Goal: Task Accomplishment & Management: Use online tool/utility

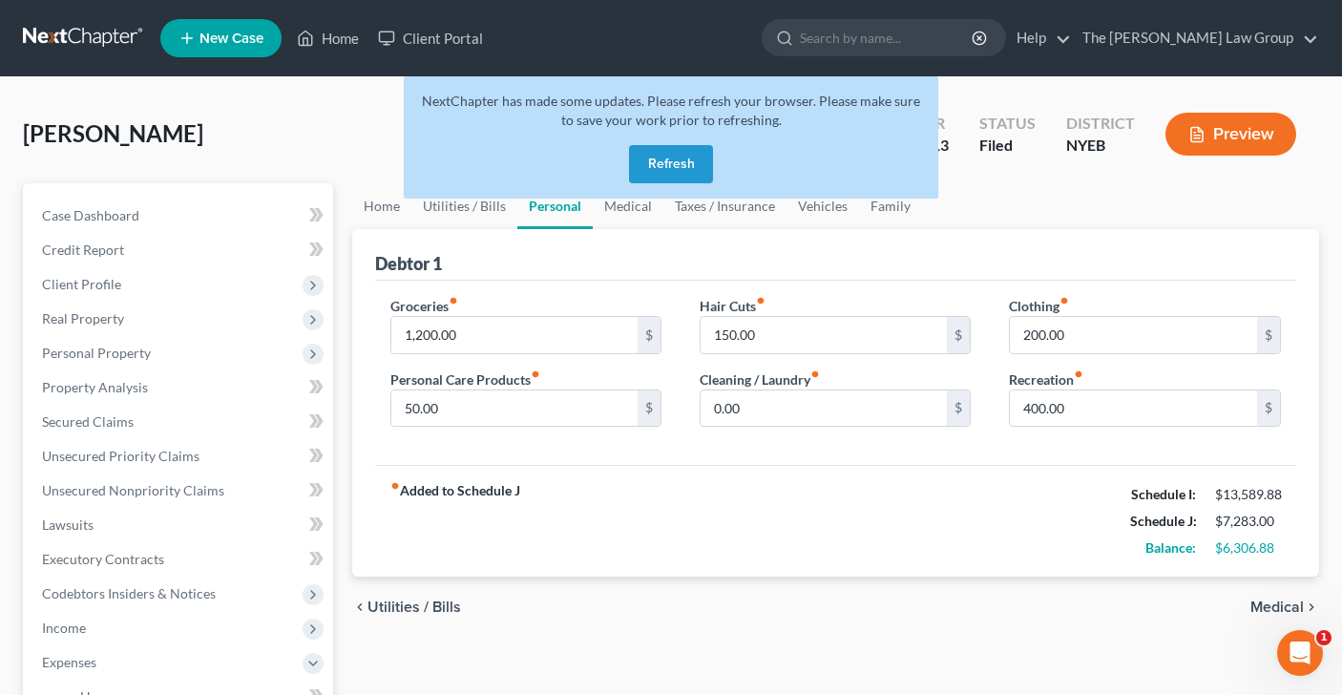
click at [662, 175] on button "Refresh" at bounding box center [671, 164] width 84 height 38
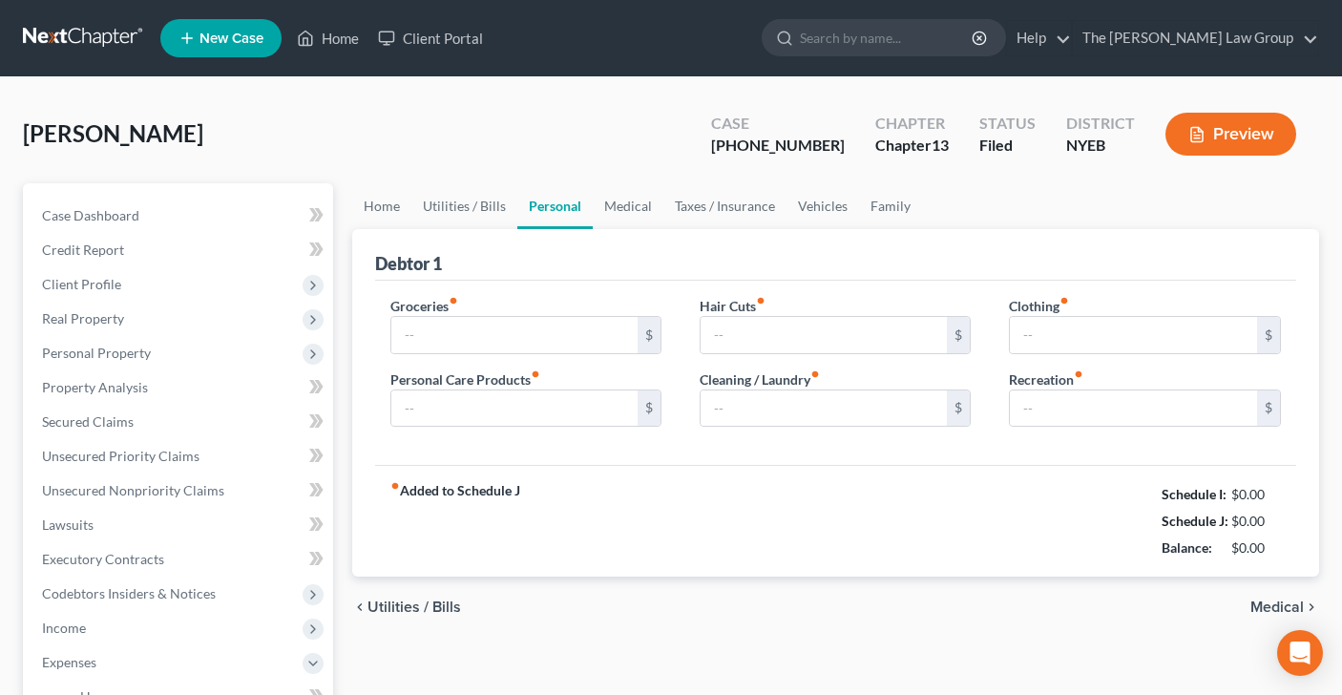
type input "1,200.00"
type input "50.00"
type input "150.00"
type input "0.00"
type input "200.00"
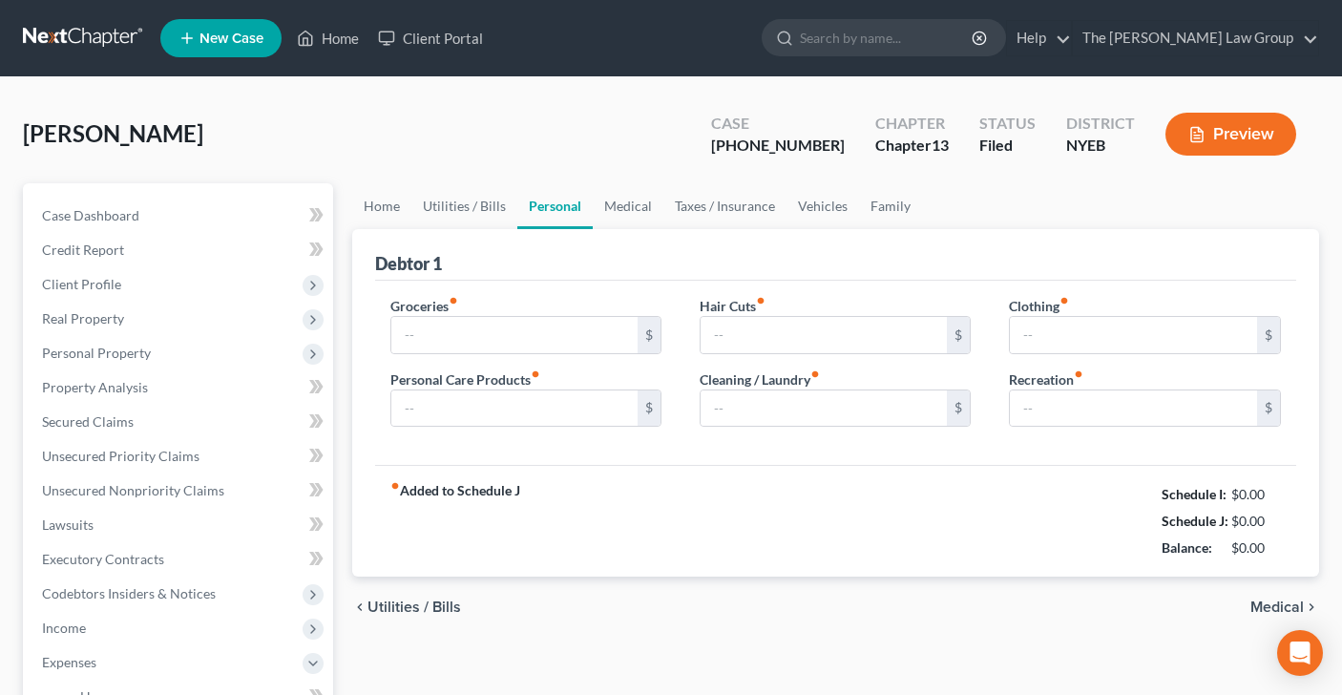
type input "400.00"
click at [345, 21] on link "Home" at bounding box center [327, 38] width 81 height 34
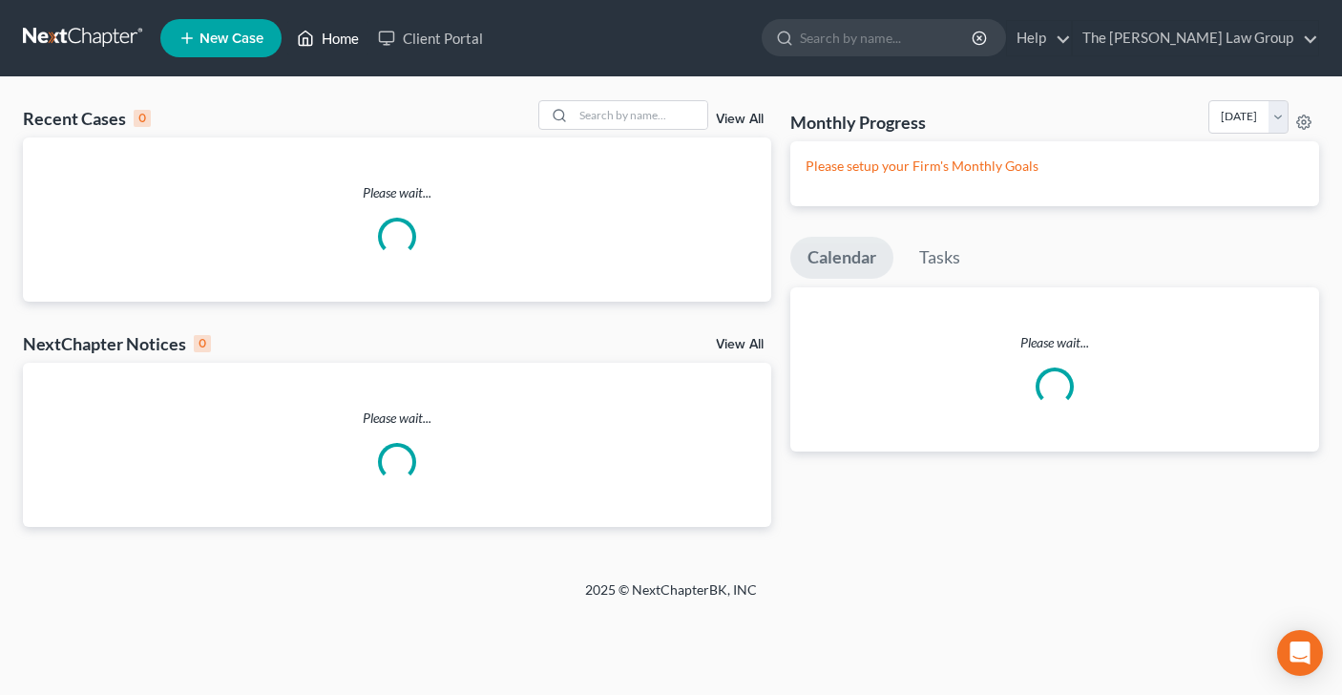
click at [339, 36] on link "Home" at bounding box center [327, 38] width 81 height 34
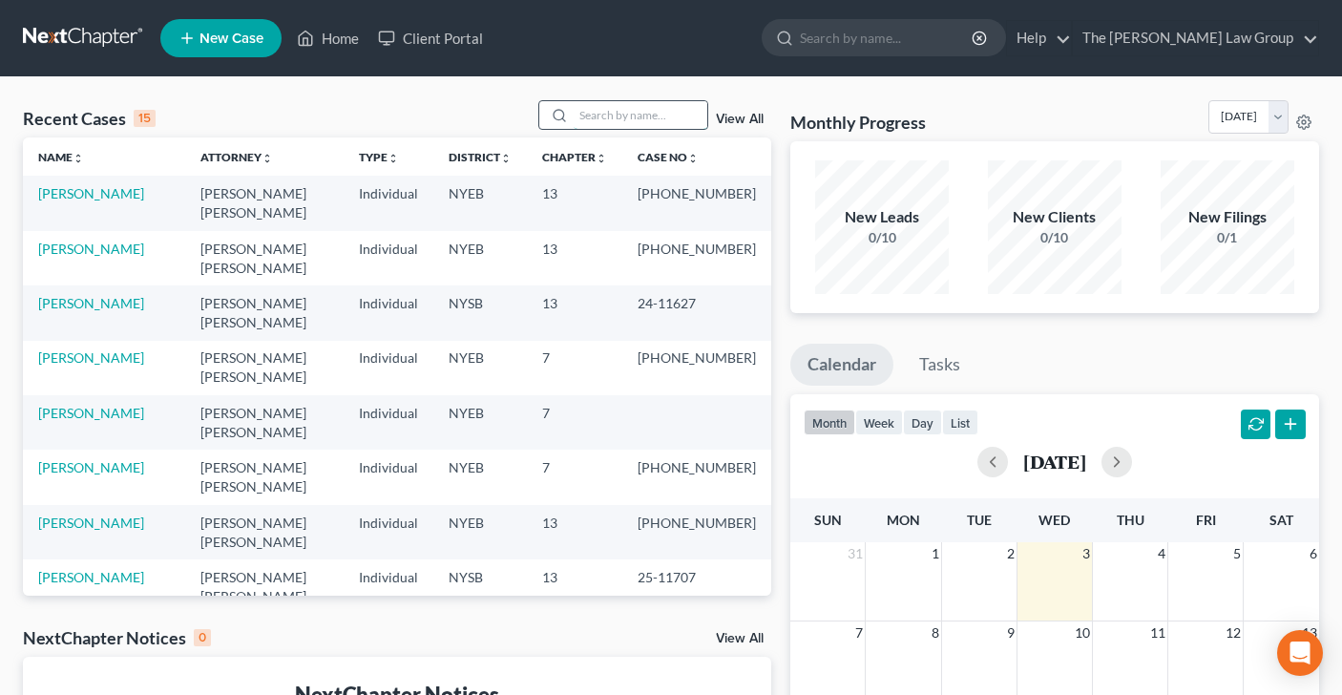
click at [596, 114] on input "search" at bounding box center [641, 115] width 134 height 28
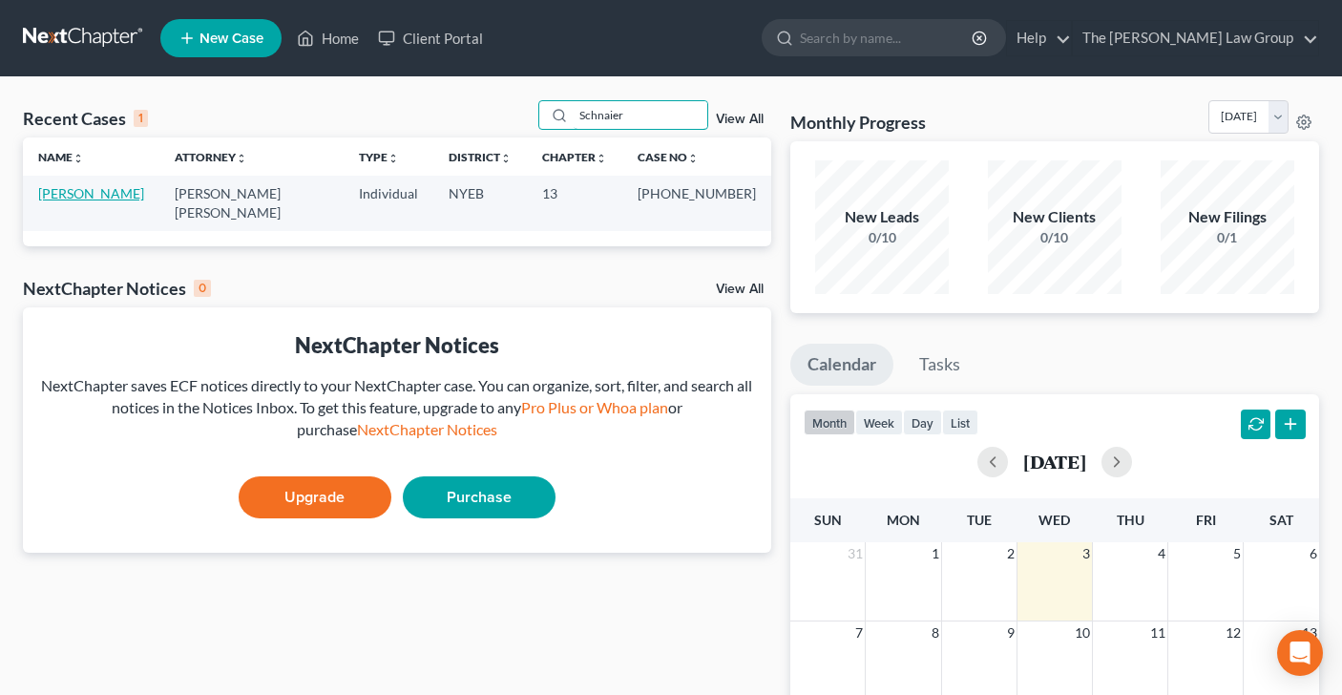
type input "Schnaier"
click at [110, 193] on link "[PERSON_NAME]" at bounding box center [91, 193] width 106 height 16
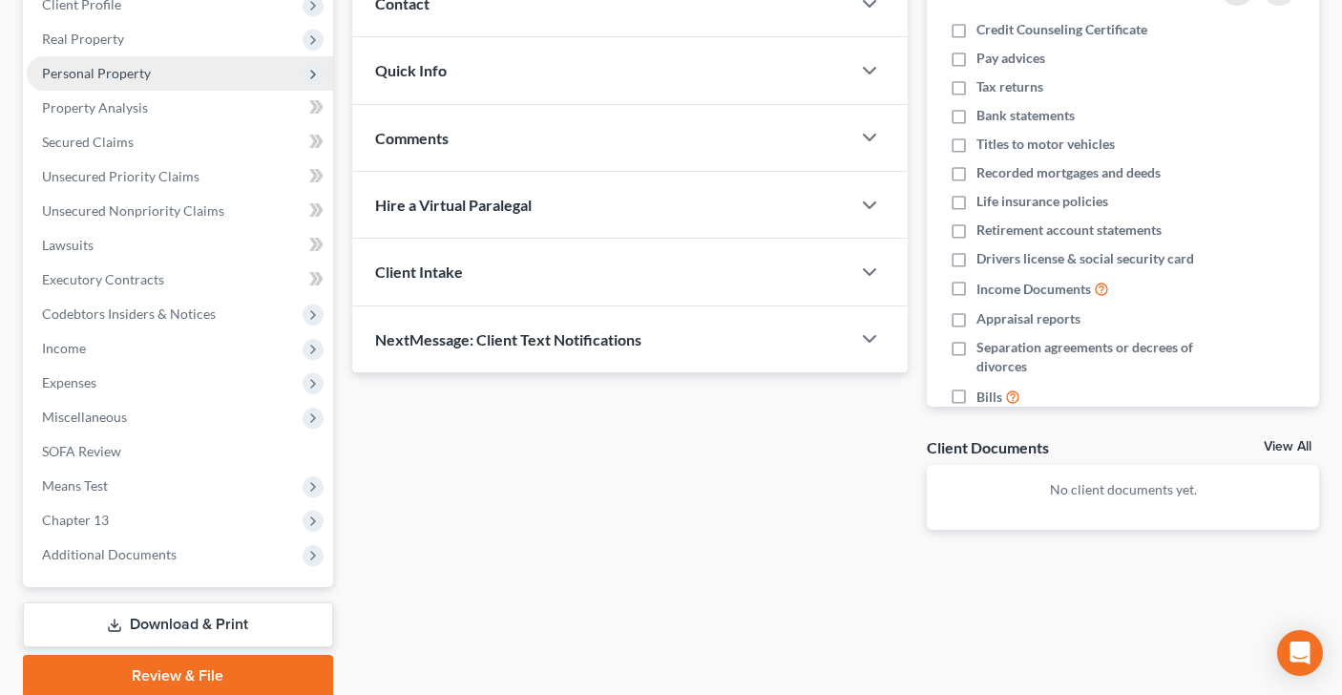
scroll to position [271, 0]
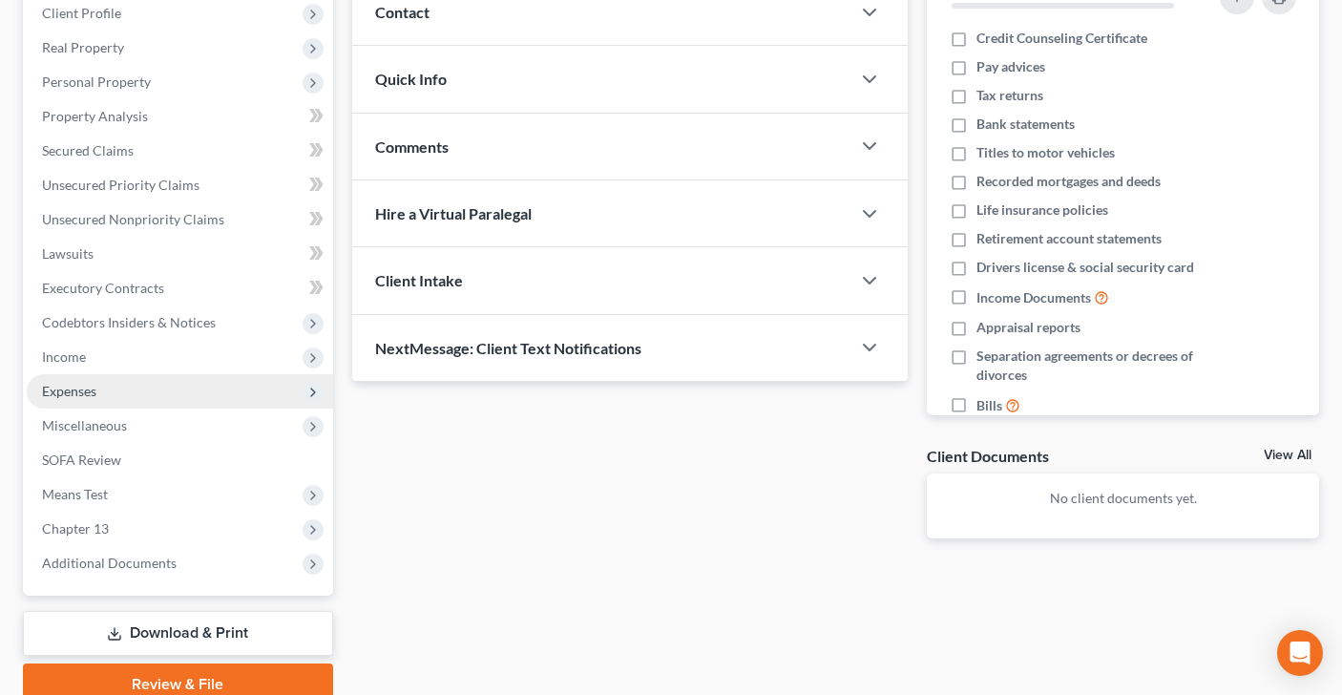
click at [181, 386] on span "Expenses" at bounding box center [180, 391] width 306 height 34
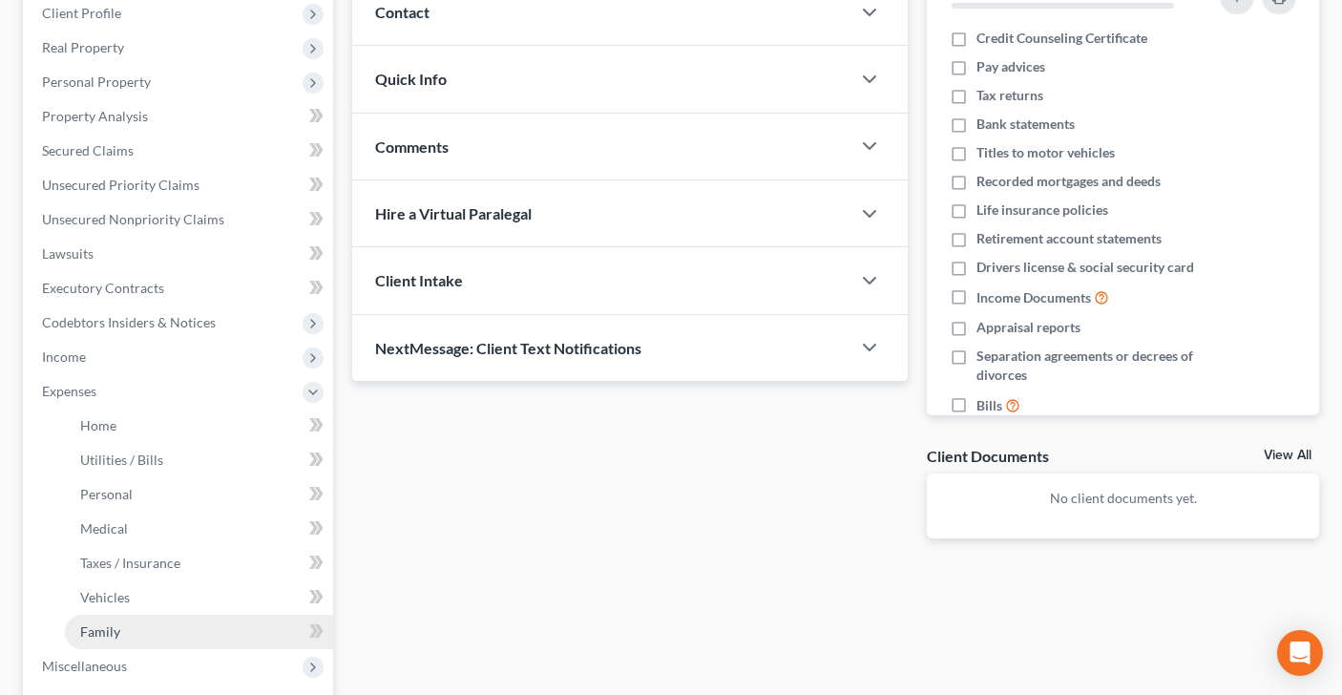
click at [183, 637] on link "Family" at bounding box center [199, 632] width 268 height 34
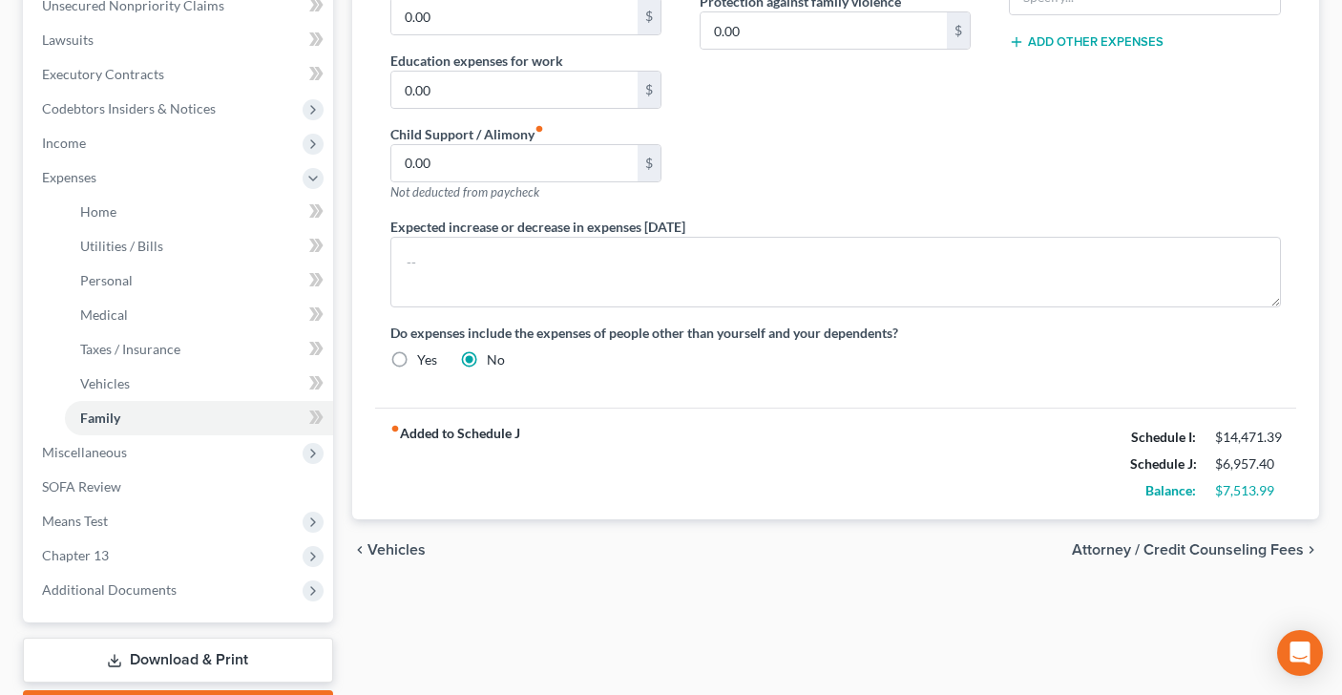
scroll to position [486, 0]
click at [139, 549] on span "Chapter 13" at bounding box center [180, 554] width 306 height 34
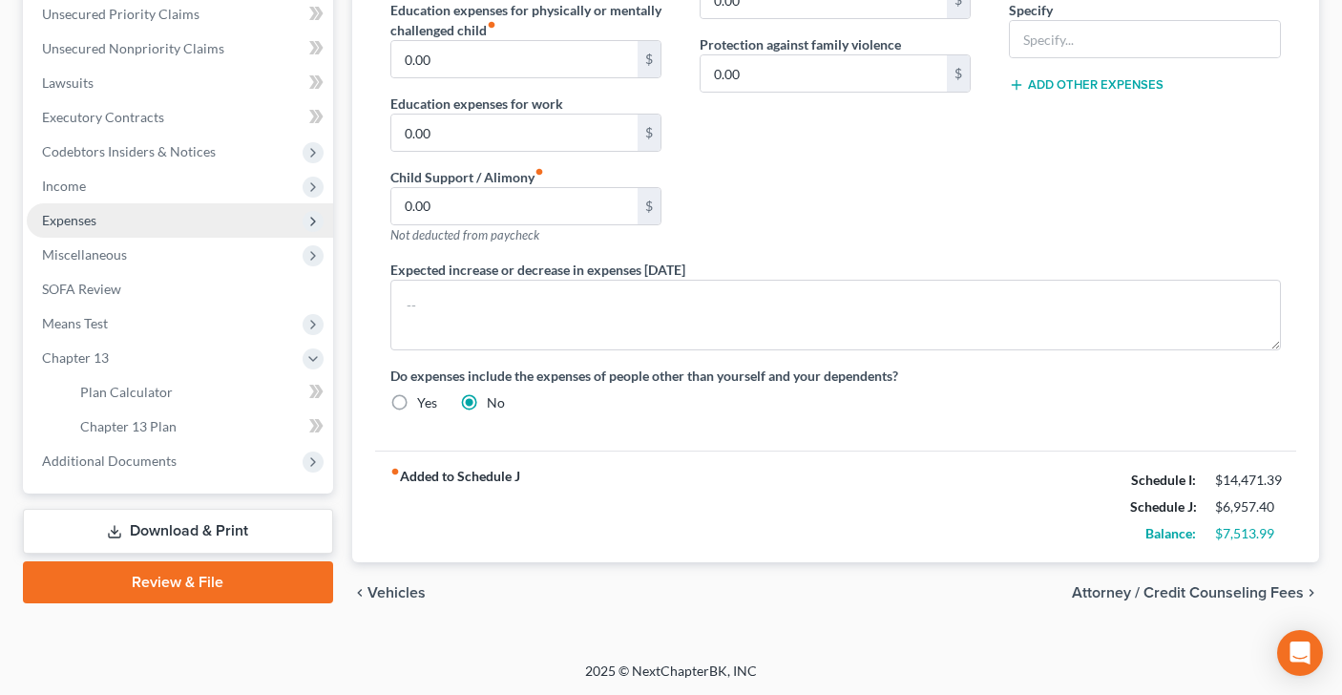
scroll to position [0, 0]
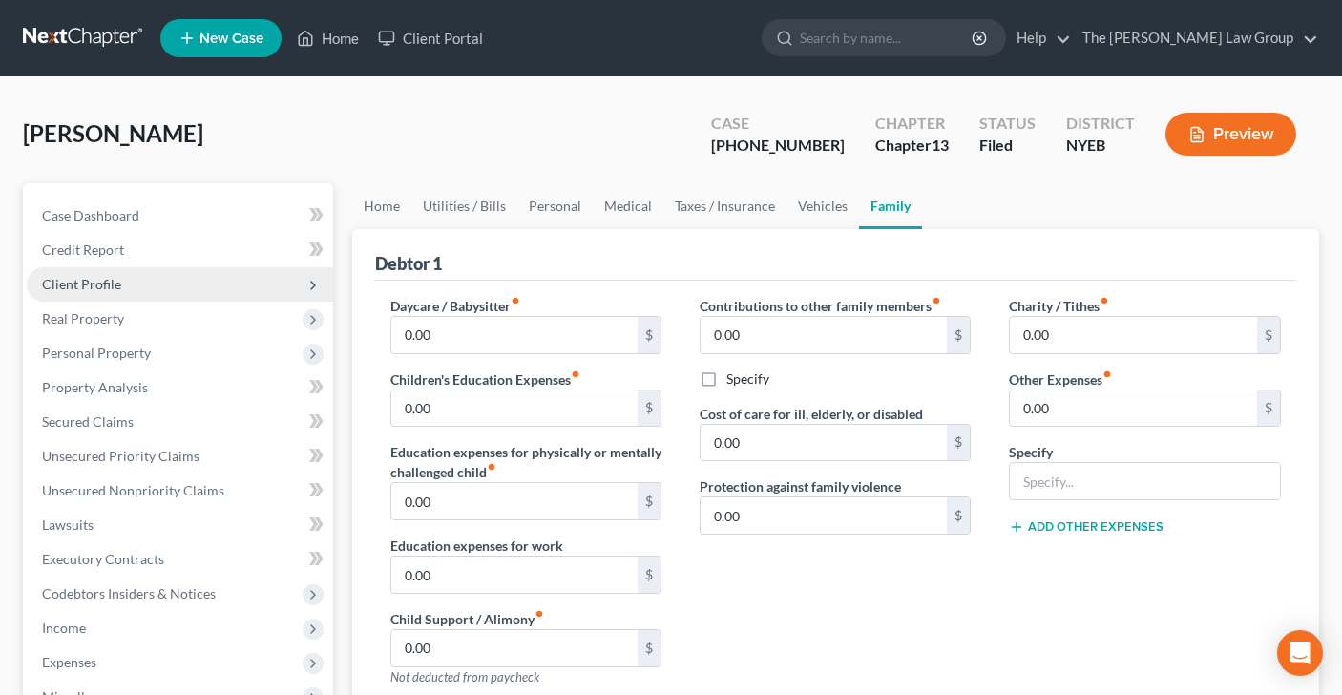
click at [132, 283] on span "Client Profile" at bounding box center [180, 284] width 306 height 34
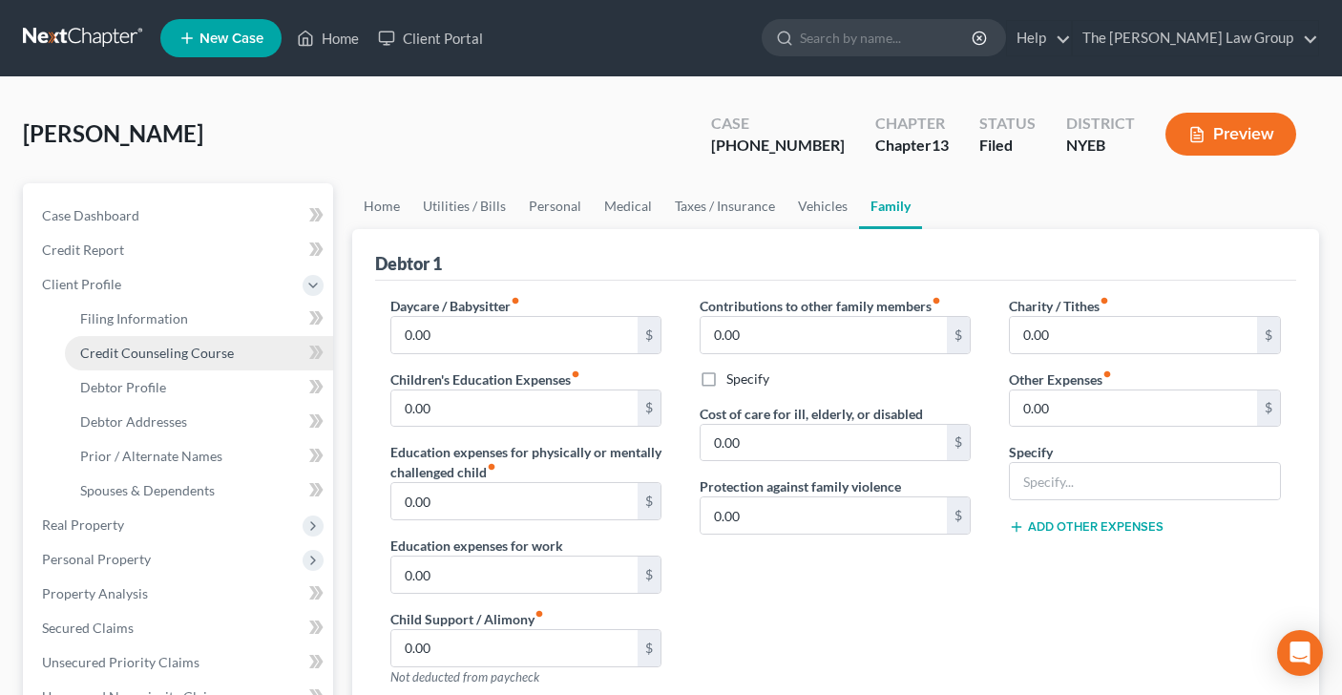
click at [143, 345] on span "Credit Counseling Course" at bounding box center [157, 353] width 154 height 16
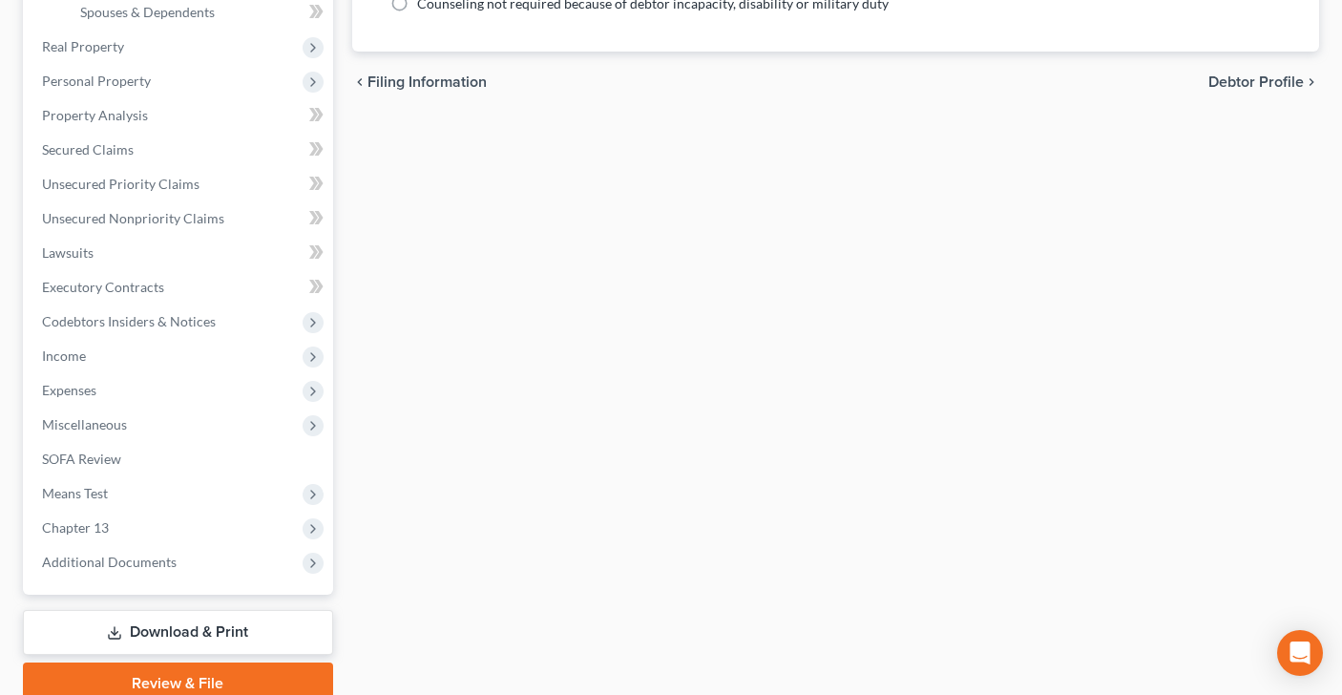
scroll to position [558, 0]
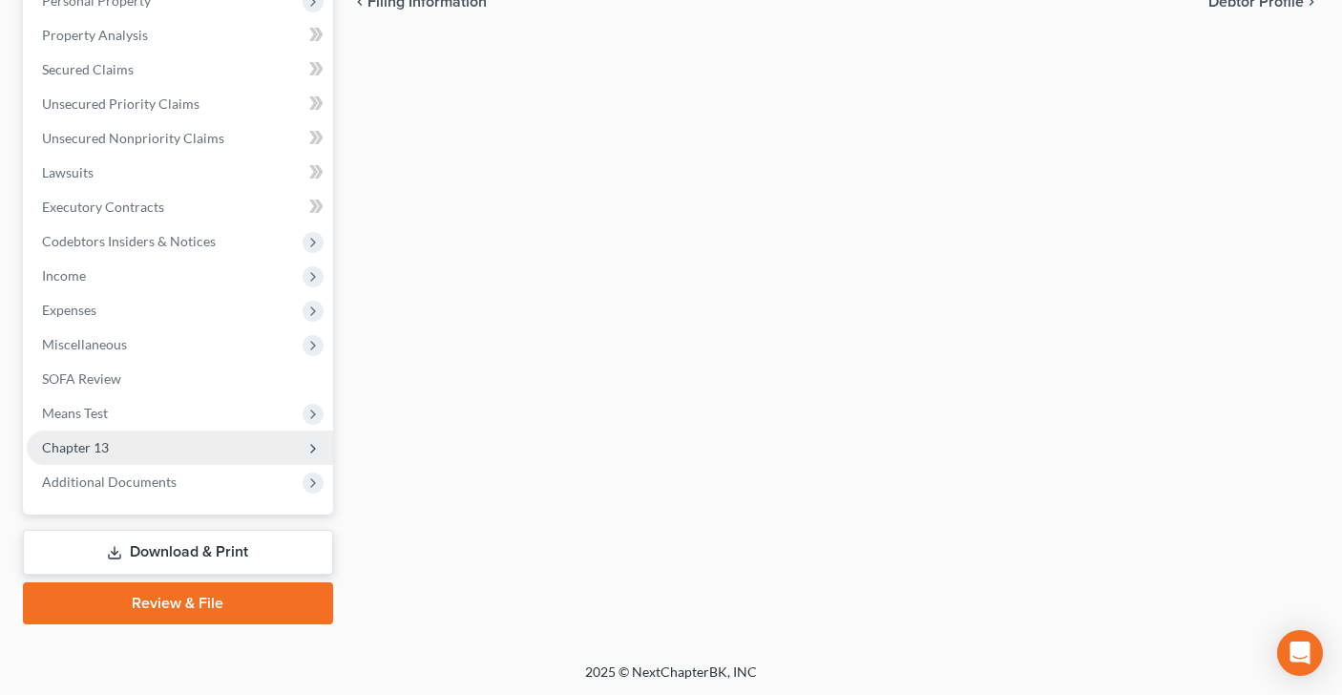
click at [204, 462] on span "Chapter 13" at bounding box center [180, 448] width 306 height 34
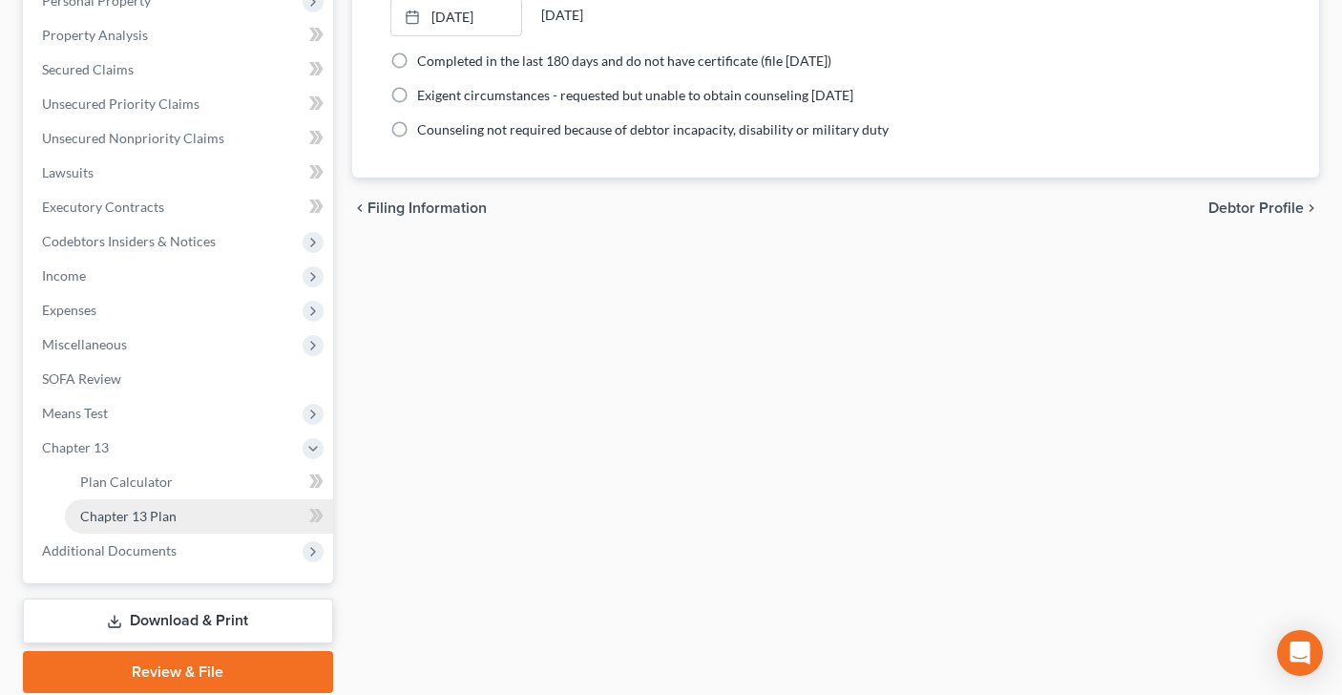
click at [217, 515] on link "Chapter 13 Plan" at bounding box center [199, 516] width 268 height 34
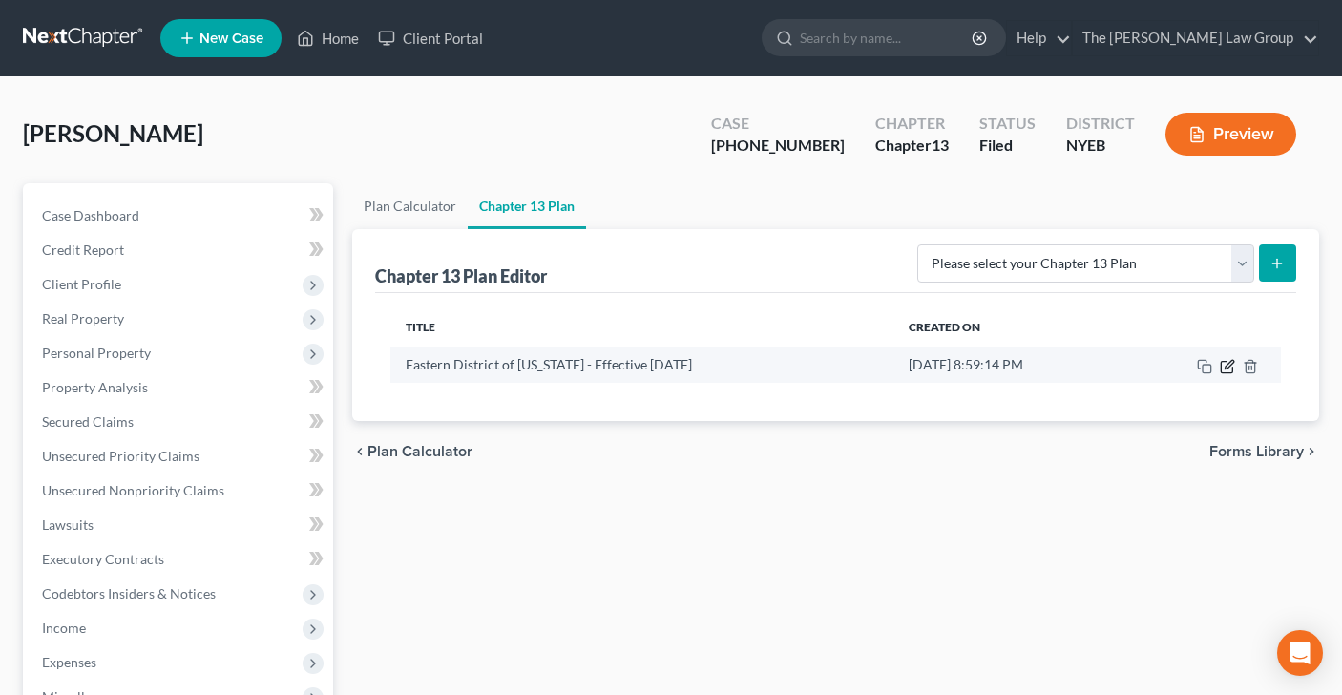
click at [1223, 368] on icon "button" at bounding box center [1227, 366] width 15 height 15
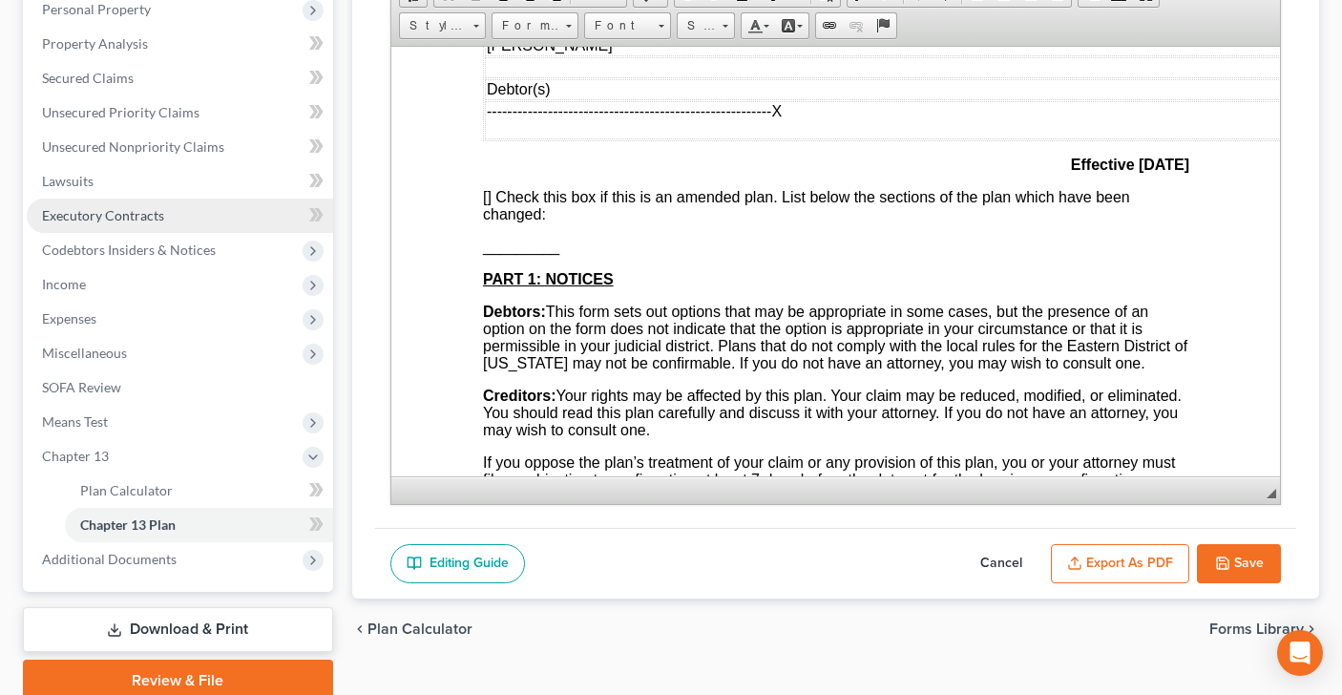
scroll to position [421, 0]
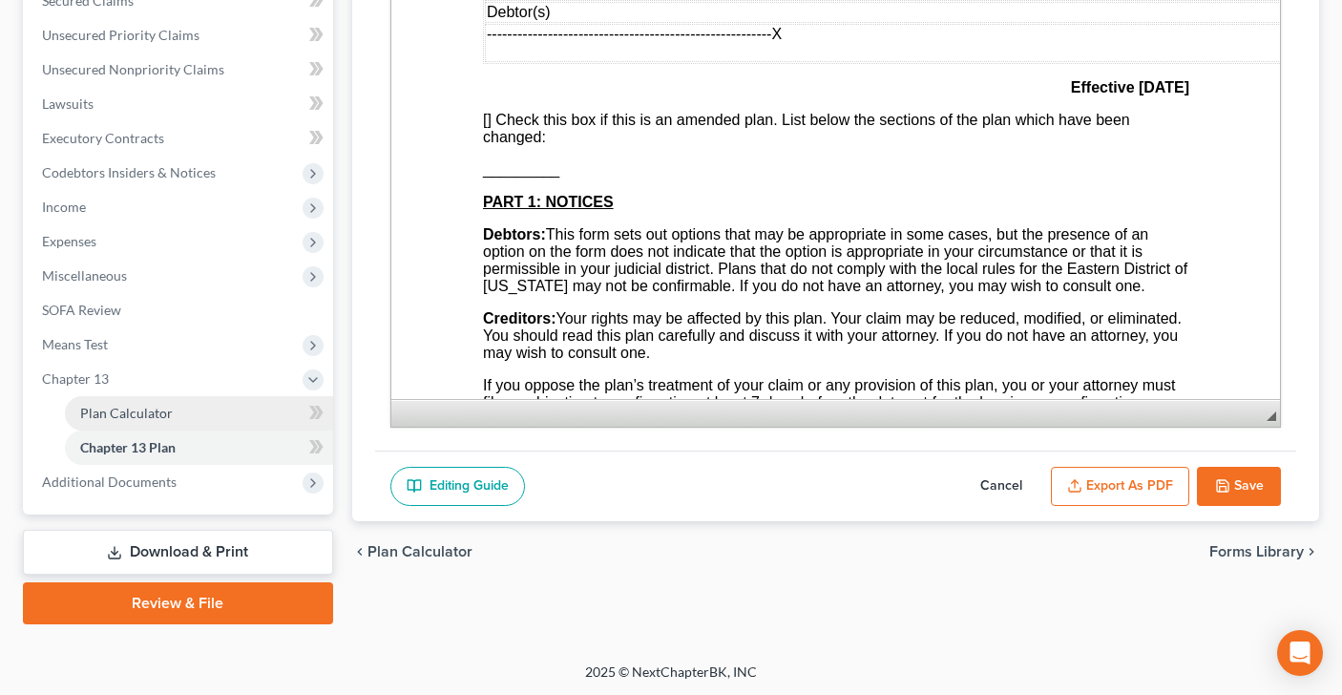
click at [185, 406] on link "Plan Calculator" at bounding box center [199, 413] width 268 height 34
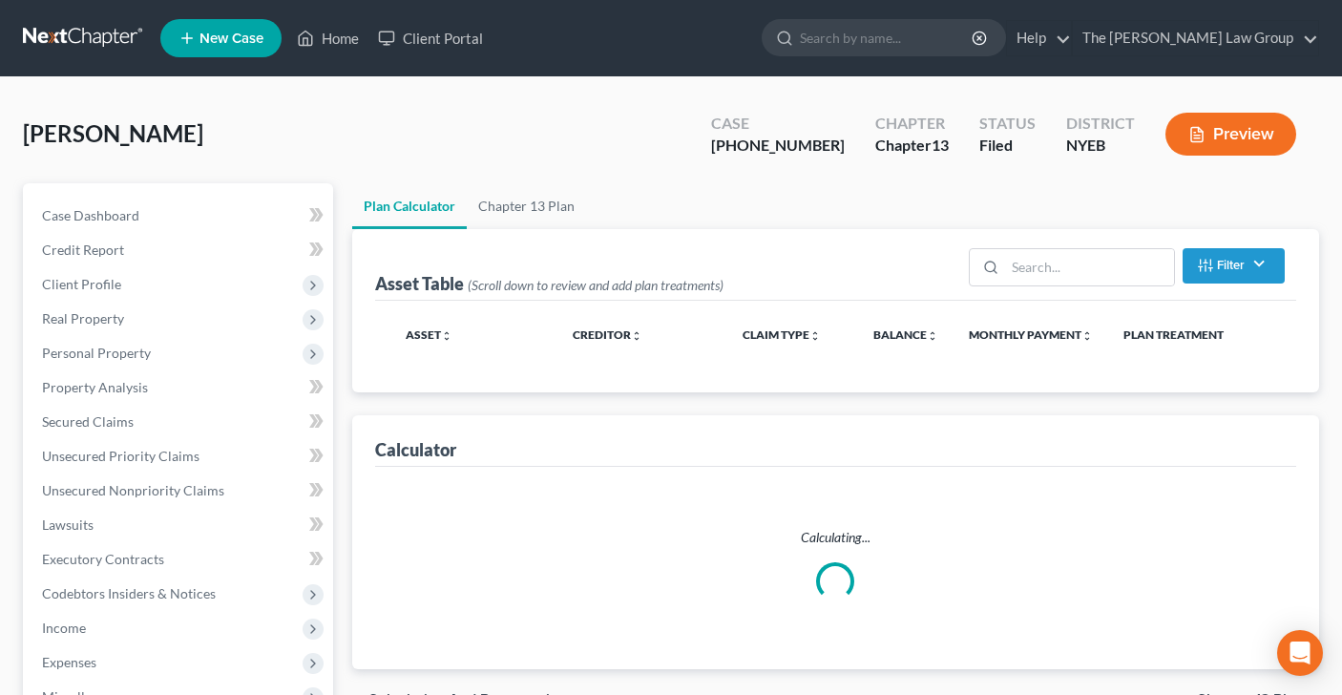
select select "59"
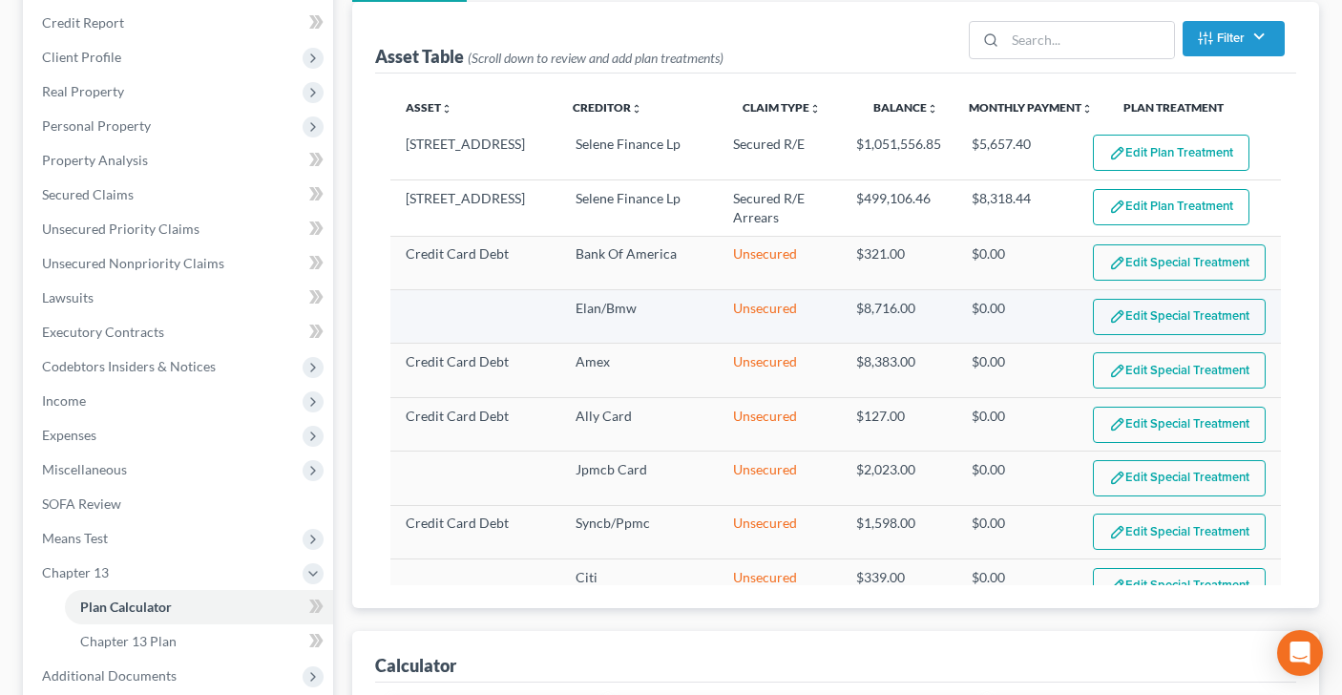
scroll to position [221, 0]
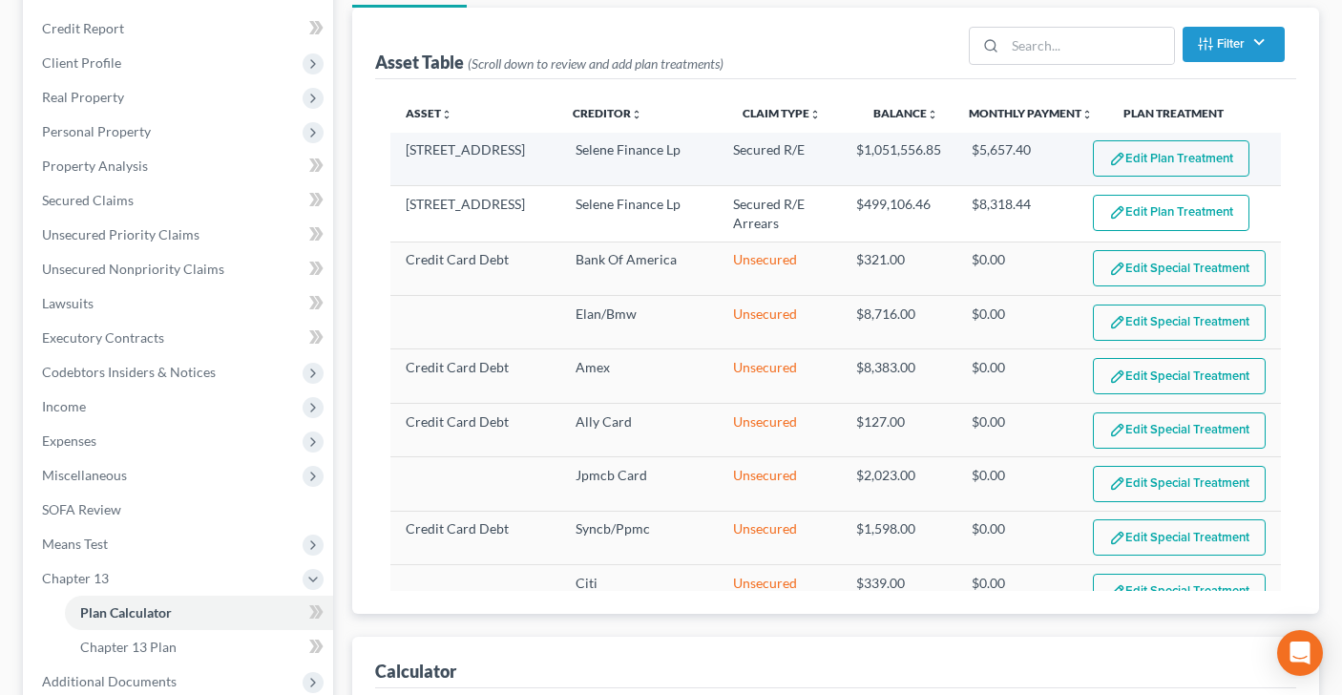
click at [1178, 159] on button "Edit Plan Treatment" at bounding box center [1171, 158] width 157 height 36
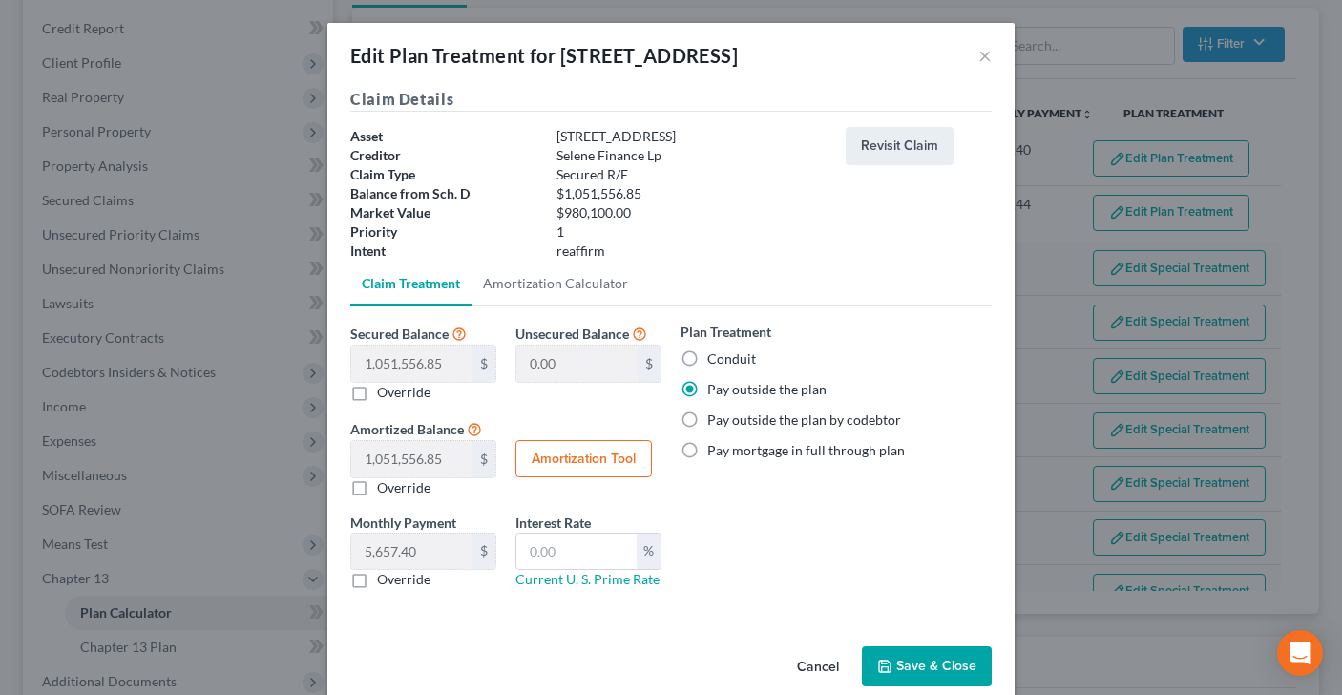
click at [377, 581] on label "Override" at bounding box center [403, 579] width 53 height 19
click at [385, 581] on input "Override" at bounding box center [391, 576] width 12 height 12
checkbox input "true"
click at [906, 671] on button "Save & Close" at bounding box center [927, 666] width 130 height 40
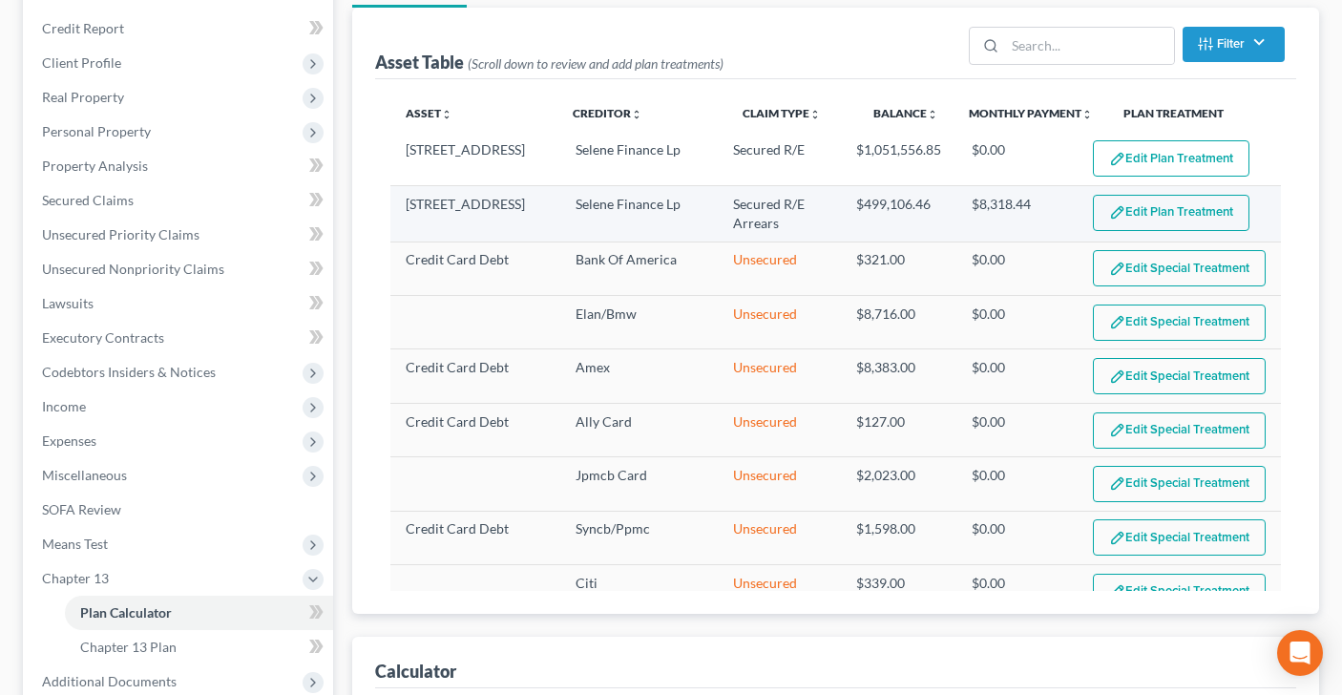
select select "59"
click at [1180, 218] on button "Edit Plan Treatment" at bounding box center [1171, 213] width 157 height 36
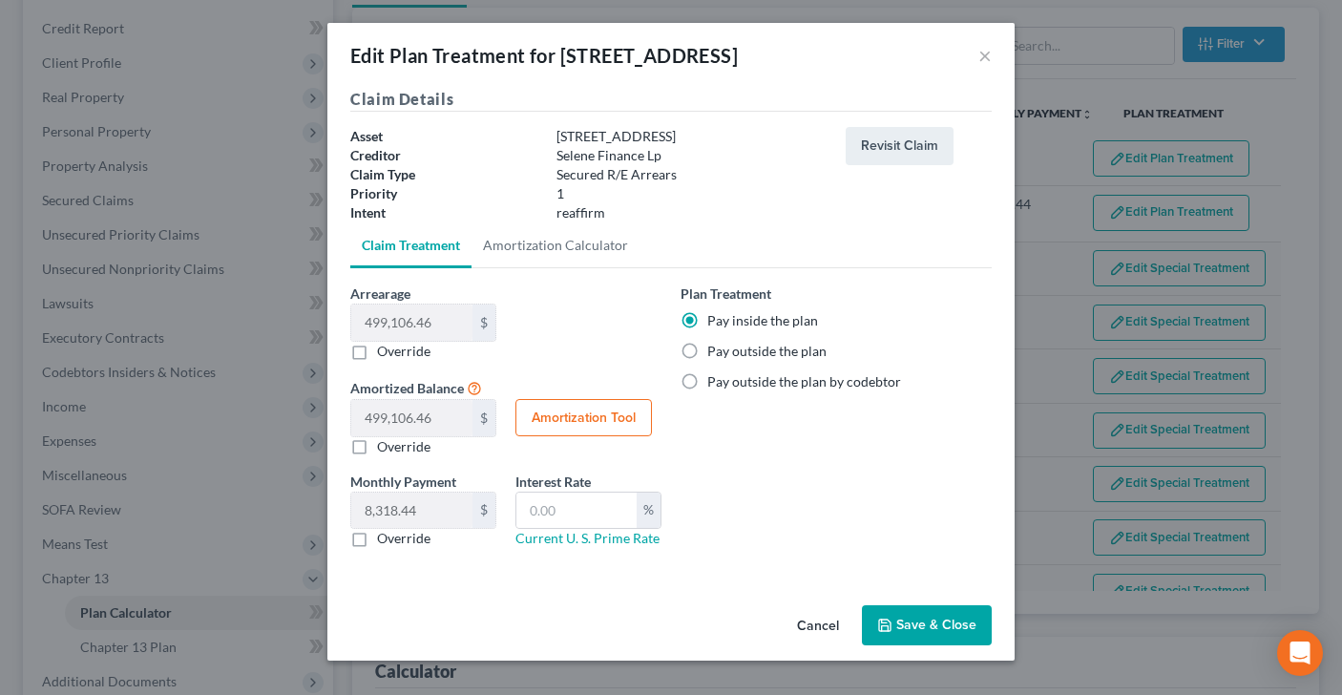
click at [707, 353] on label "Pay outside the plan" at bounding box center [766, 351] width 119 height 19
click at [715, 353] on input "Pay outside the plan" at bounding box center [721, 348] width 12 height 12
radio input "true"
click at [377, 542] on label "Override" at bounding box center [403, 538] width 53 height 19
click at [385, 541] on input "Override" at bounding box center [391, 535] width 12 height 12
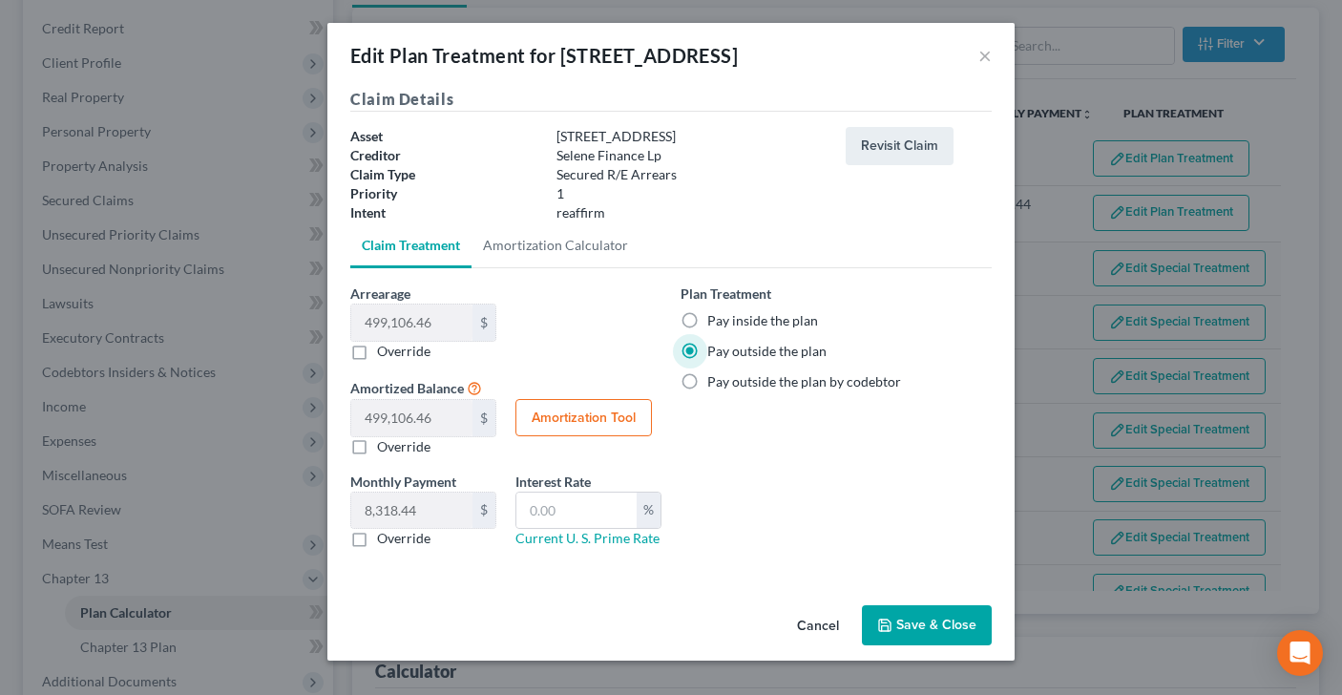
checkbox input "true"
click at [919, 614] on button "Save & Close" at bounding box center [927, 625] width 130 height 40
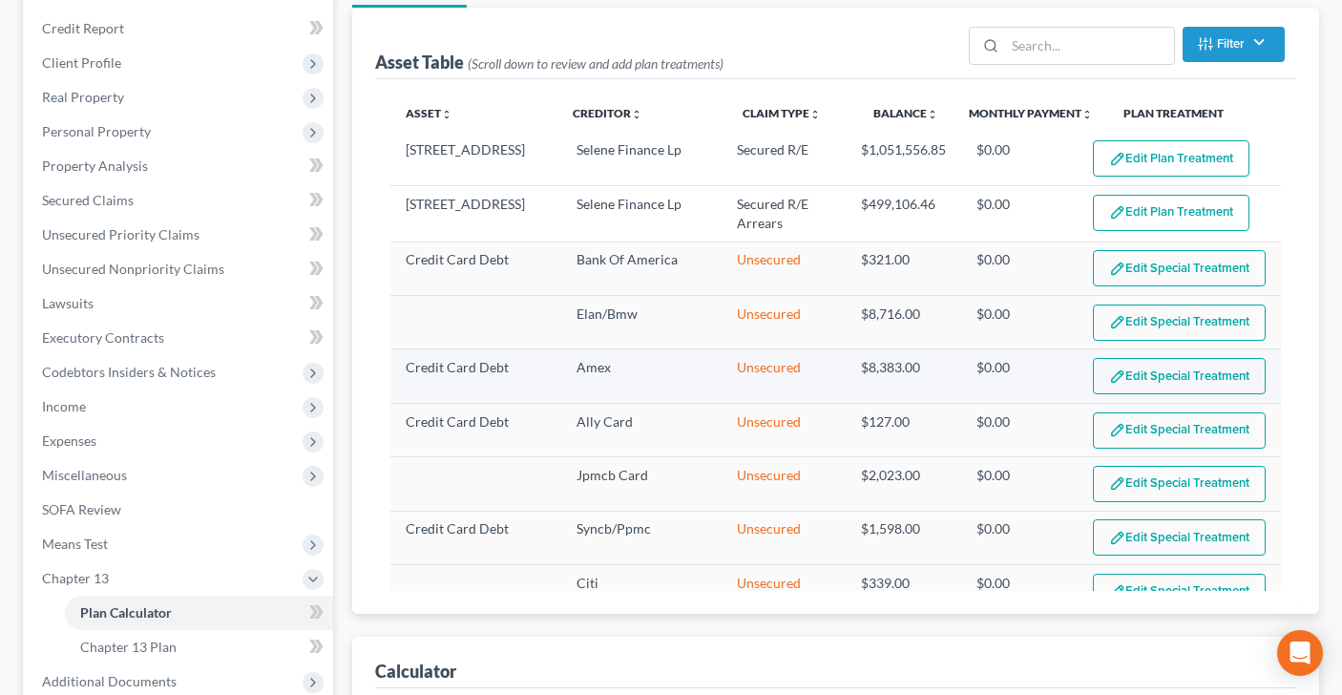
select select "59"
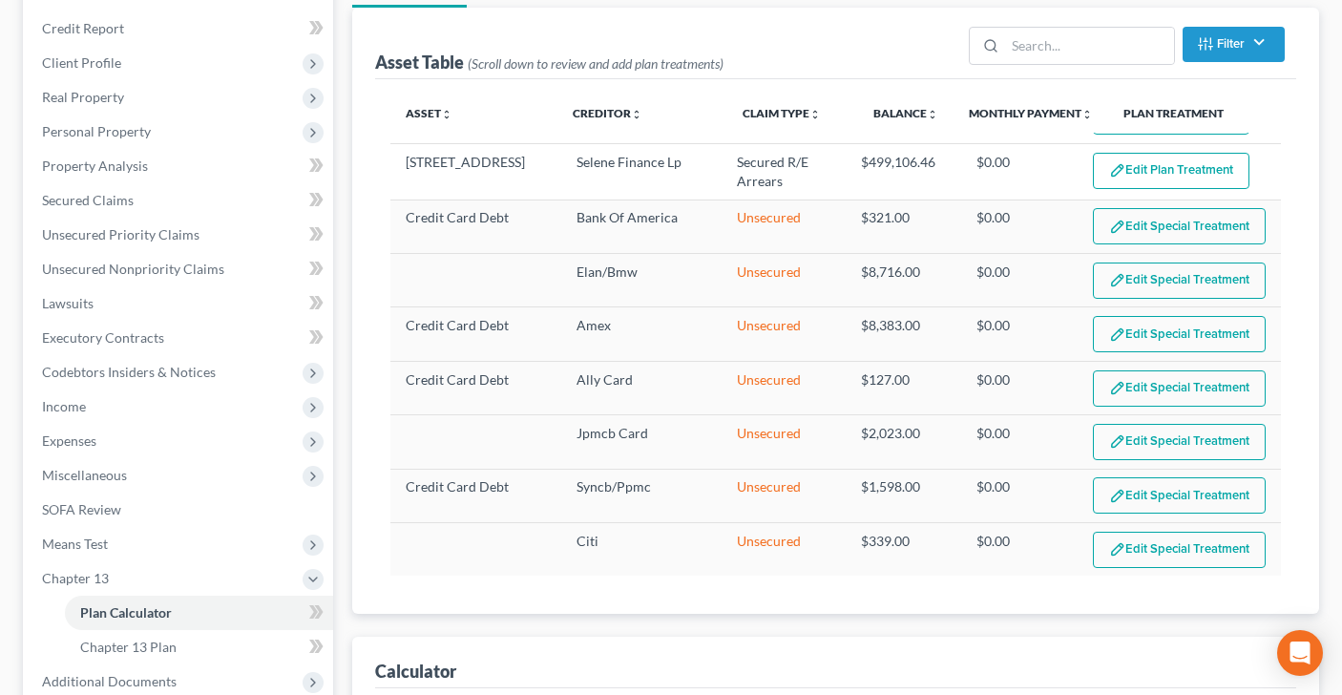
scroll to position [0, 0]
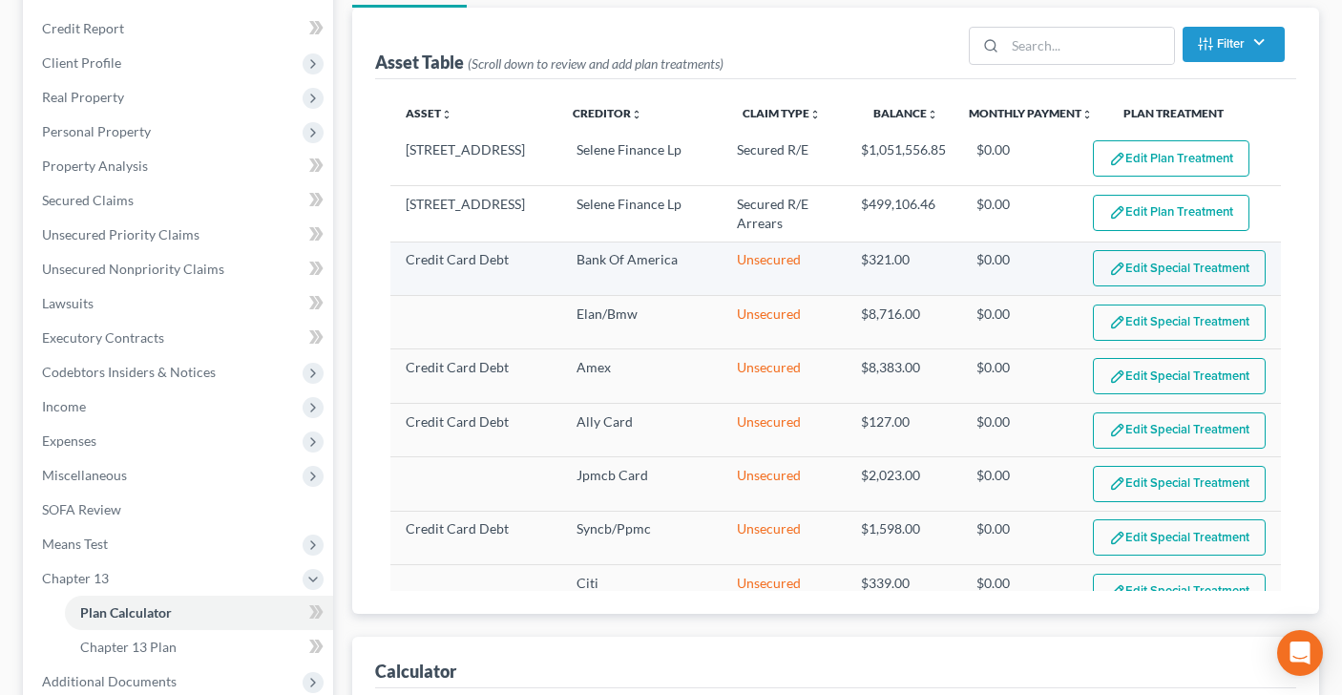
click at [1194, 274] on button "Edit Special Treatment" at bounding box center [1179, 268] width 173 height 36
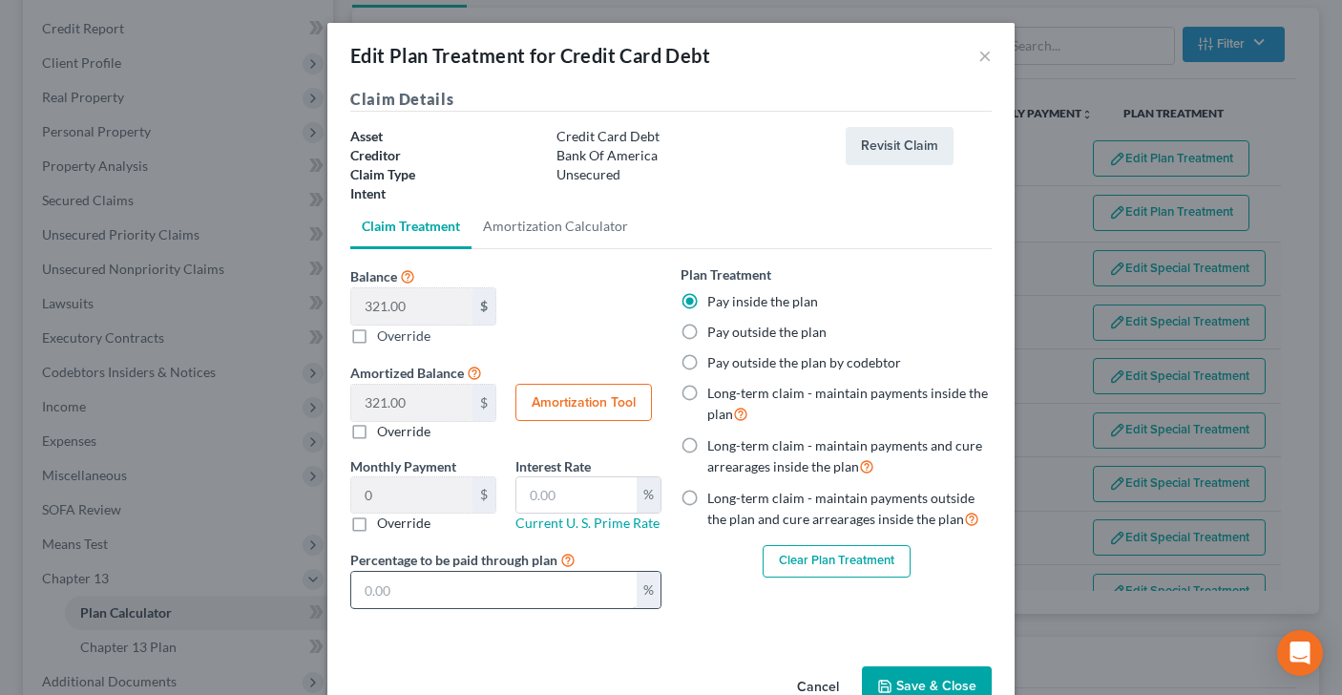
click at [410, 589] on input "text" at bounding box center [493, 590] width 285 height 36
type input "0.10"
type input "2"
type input "1.33"
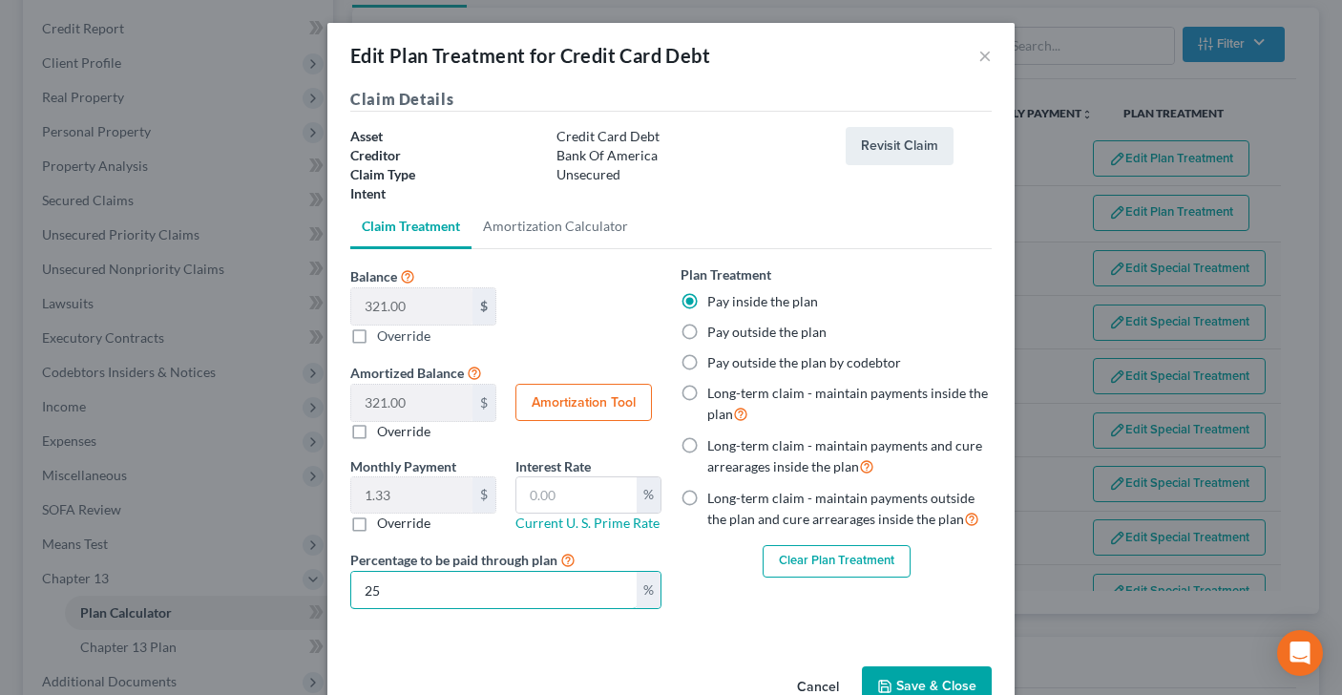
type input "25"
click at [904, 680] on button "Save & Close" at bounding box center [927, 686] width 130 height 40
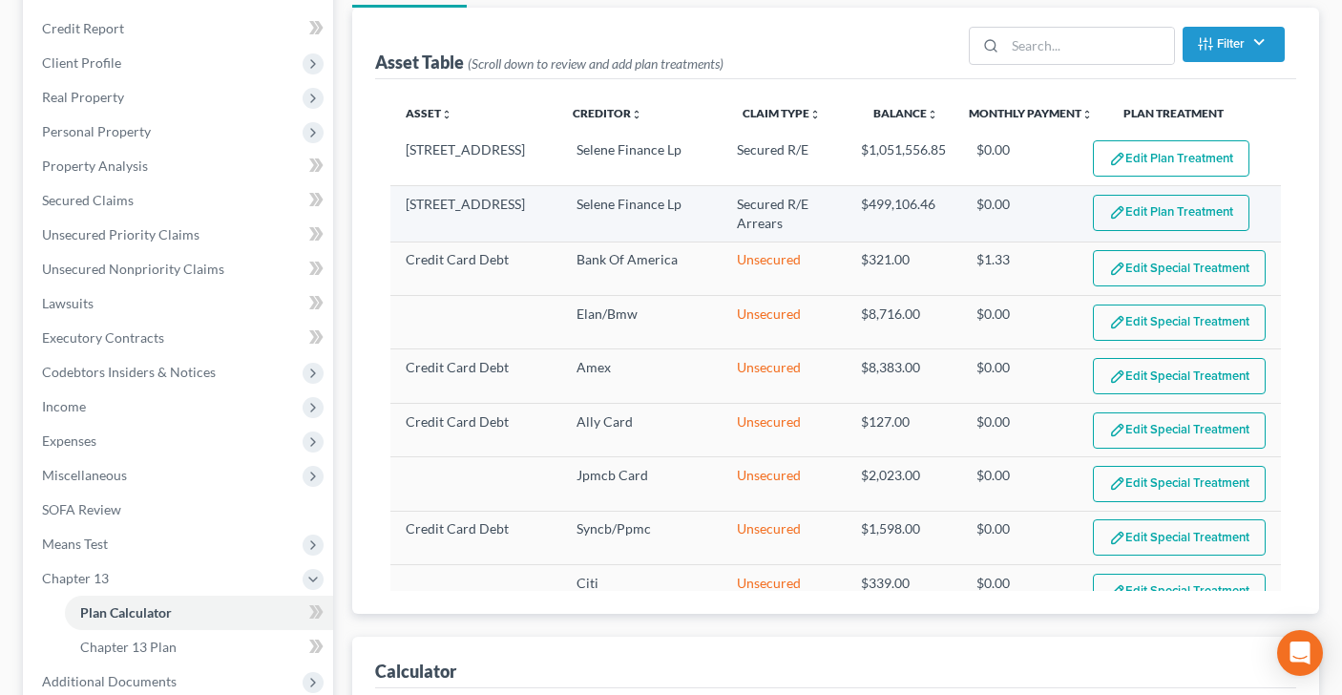
select select "59"
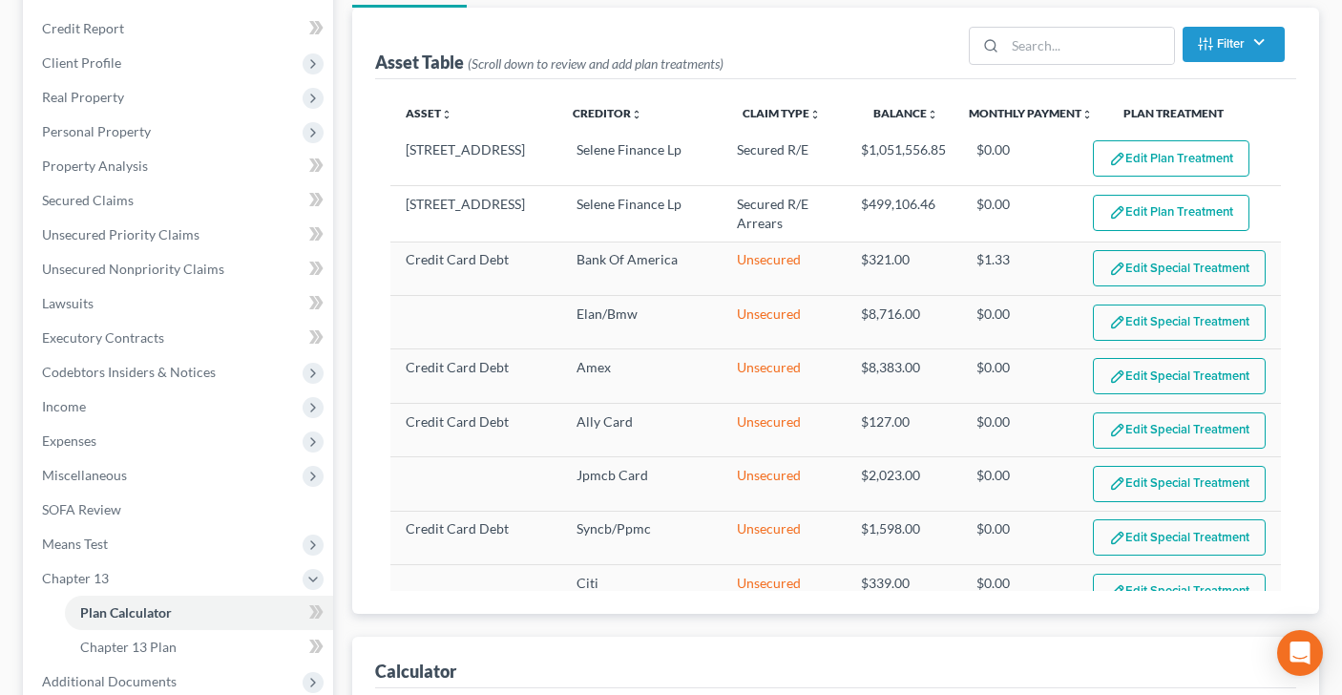
click at [1168, 322] on button "Edit Special Treatment" at bounding box center [1179, 323] width 173 height 36
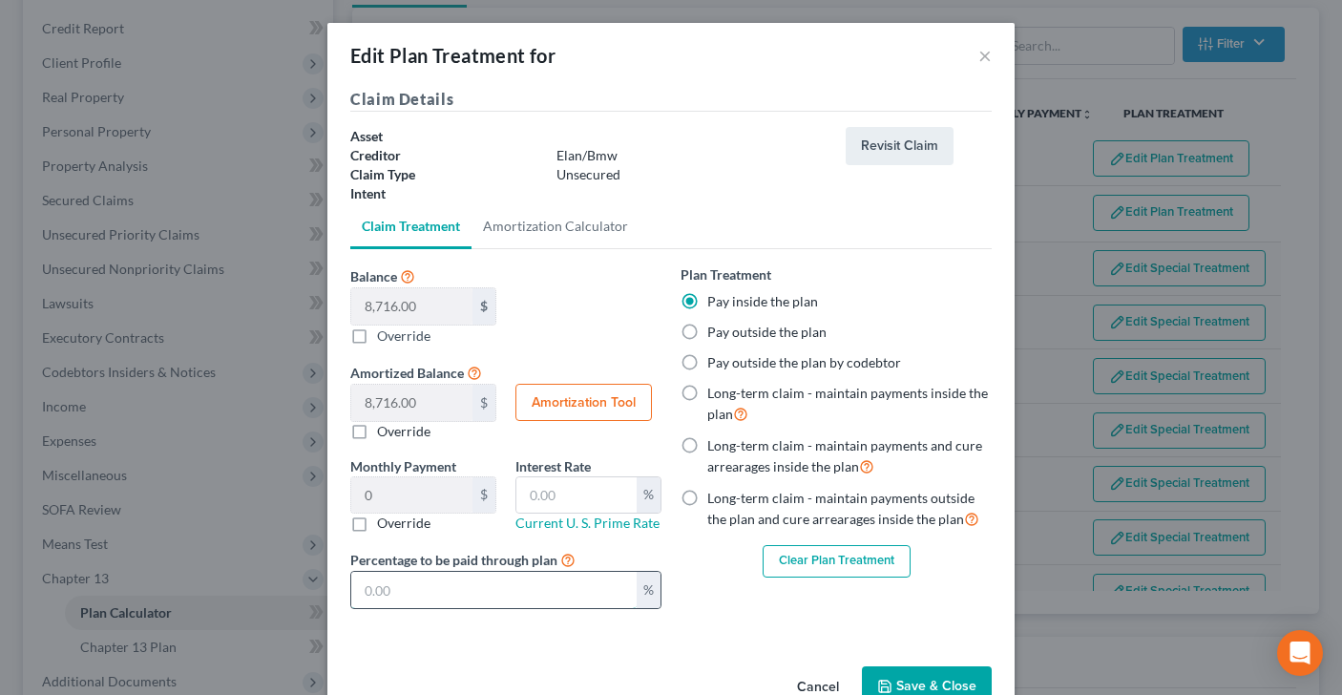
click at [405, 586] on input "text" at bounding box center [493, 590] width 285 height 36
type input "2.90"
type input "2"
type input "36.31"
type input "25"
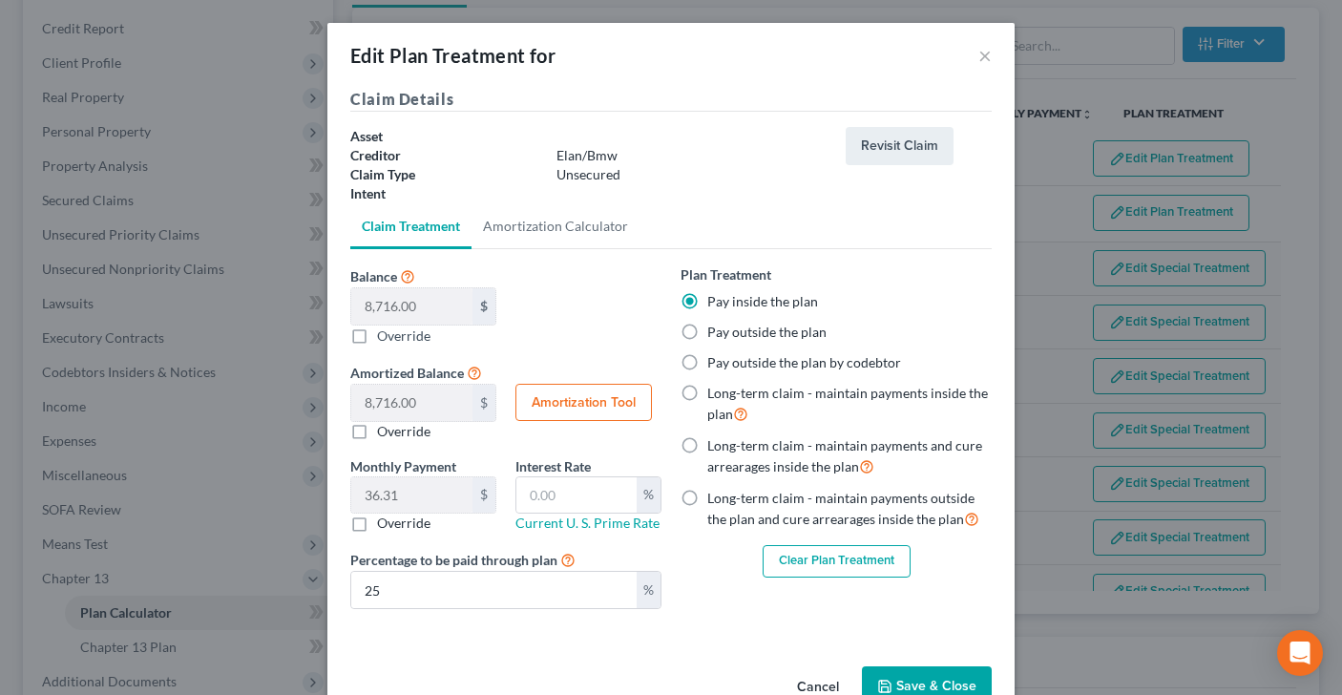
click at [936, 678] on button "Save & Close" at bounding box center [927, 686] width 130 height 40
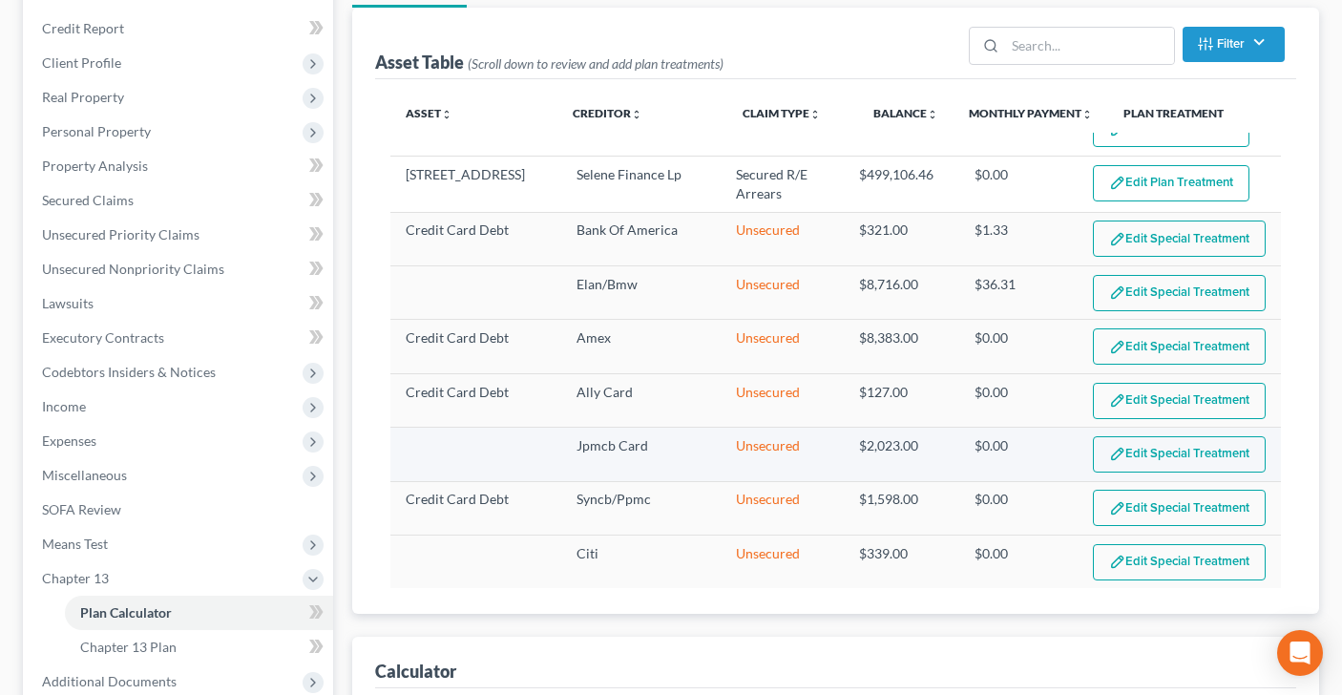
select select "59"
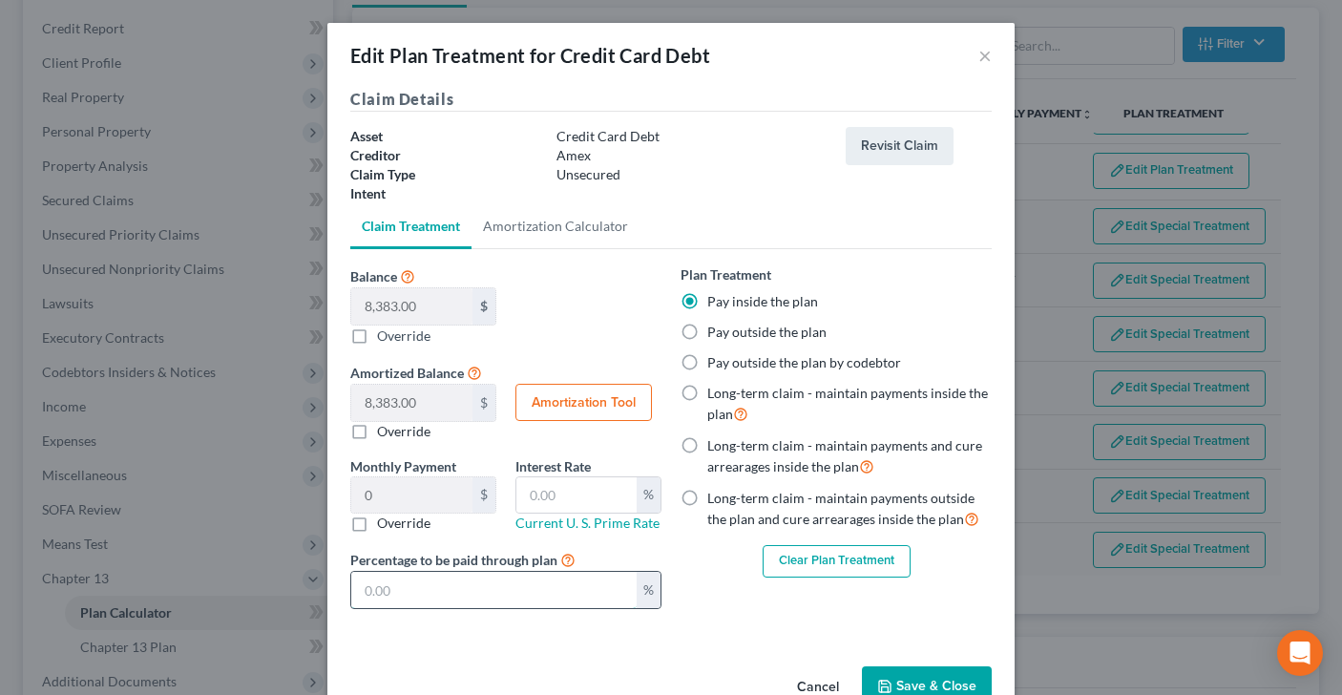
click at [445, 604] on input "text" at bounding box center [493, 590] width 285 height 36
type input "1"
type input "16.76"
type input "12"
type input "1.39"
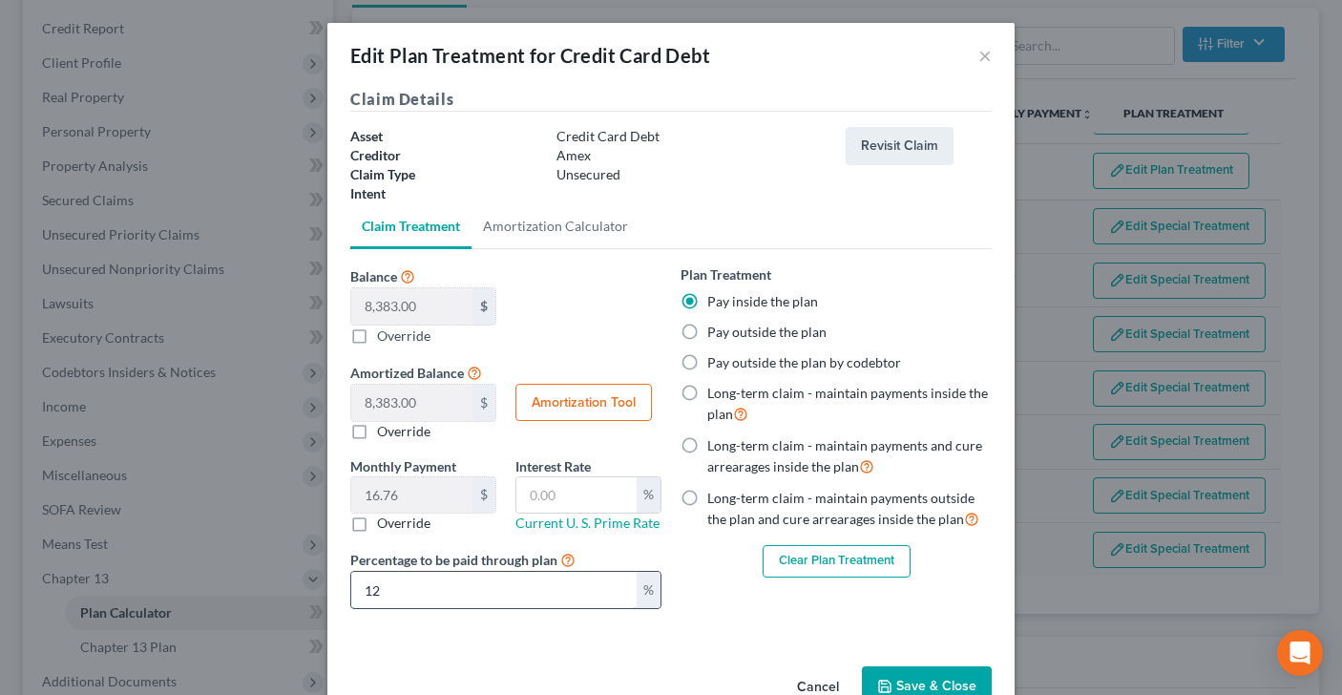
type input "1"
type input "2.79"
type input "2"
type input "34.92"
type input "25"
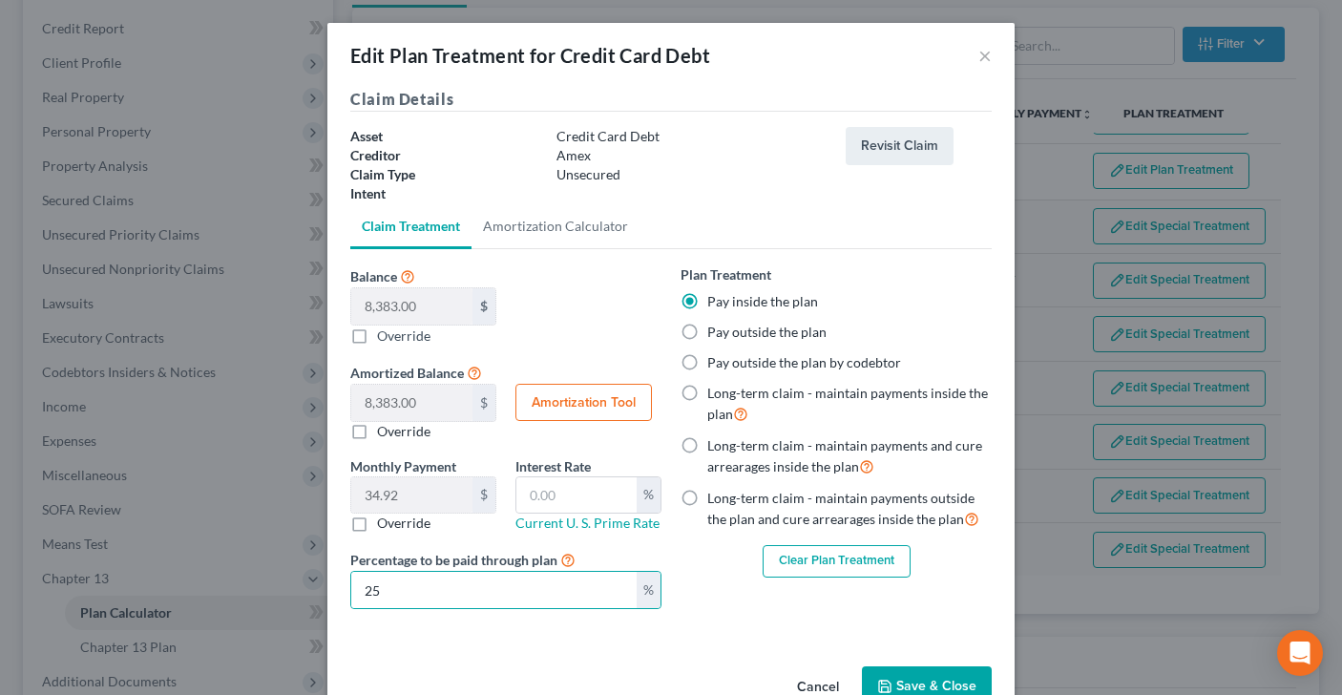
click at [948, 675] on button "Save & Close" at bounding box center [927, 686] width 130 height 40
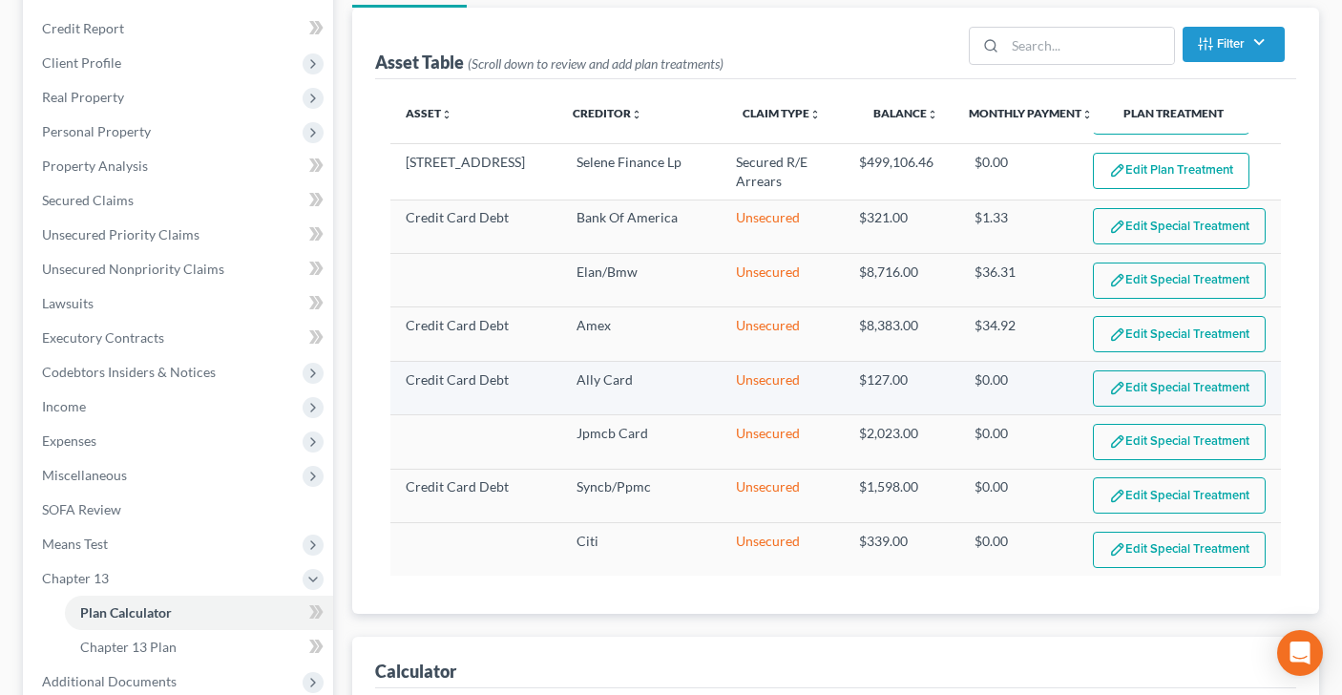
click at [1154, 370] on button "Edit Special Treatment" at bounding box center [1179, 388] width 173 height 36
select select "59"
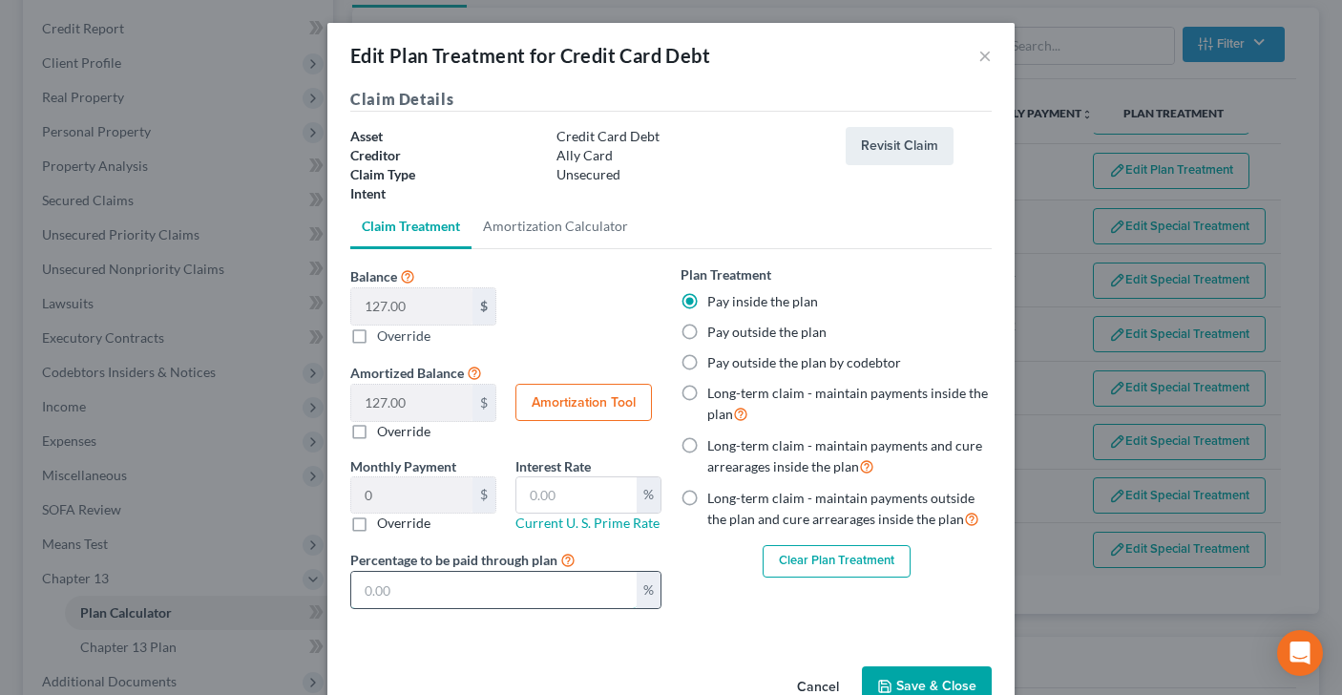
click at [465, 586] on input "text" at bounding box center [493, 590] width 285 height 36
type input "0.04"
type input "2"
type input "0.52"
type input "25"
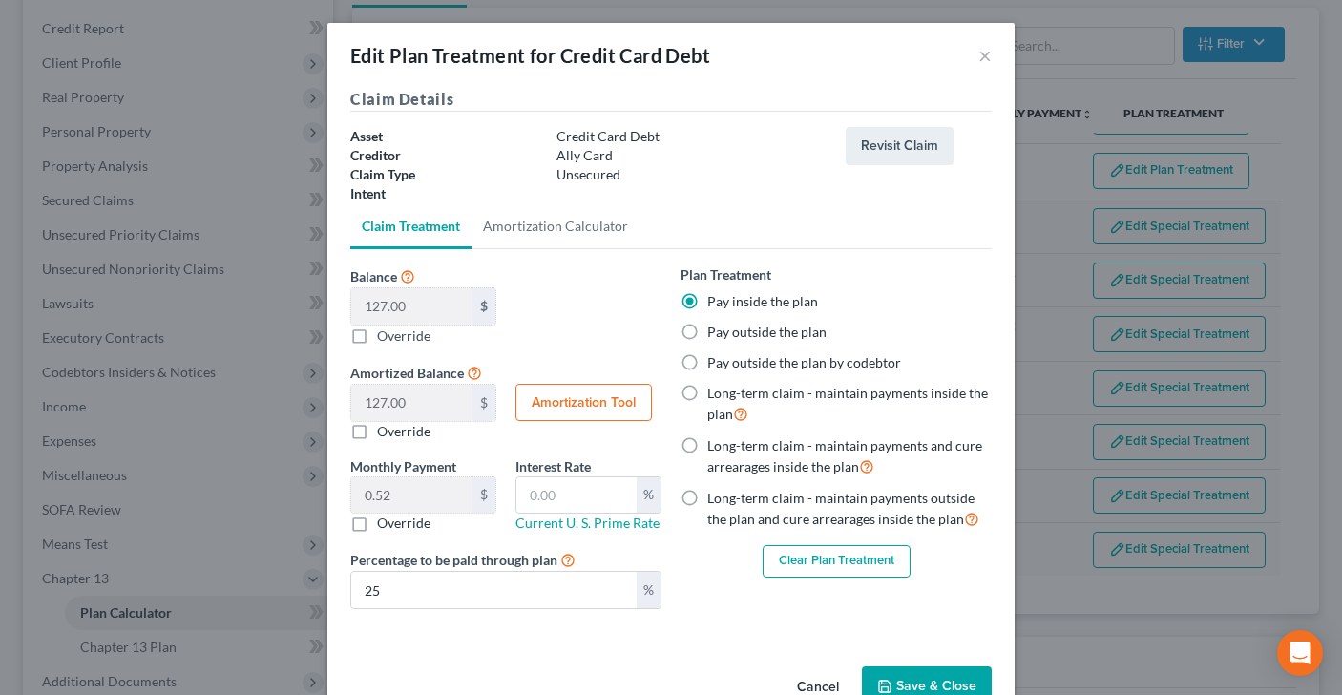
click at [932, 683] on button "Save & Close" at bounding box center [927, 686] width 130 height 40
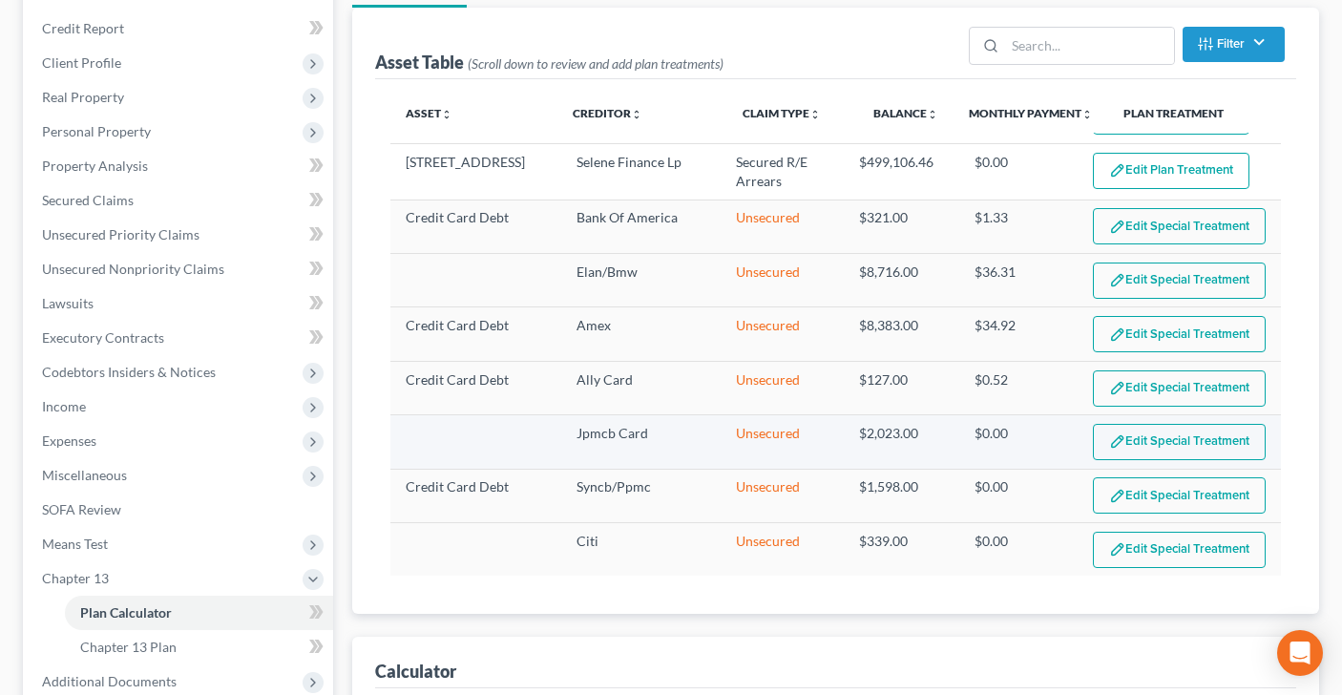
select select "59"
click at [1159, 442] on button "Edit Special Treatment" at bounding box center [1179, 442] width 173 height 36
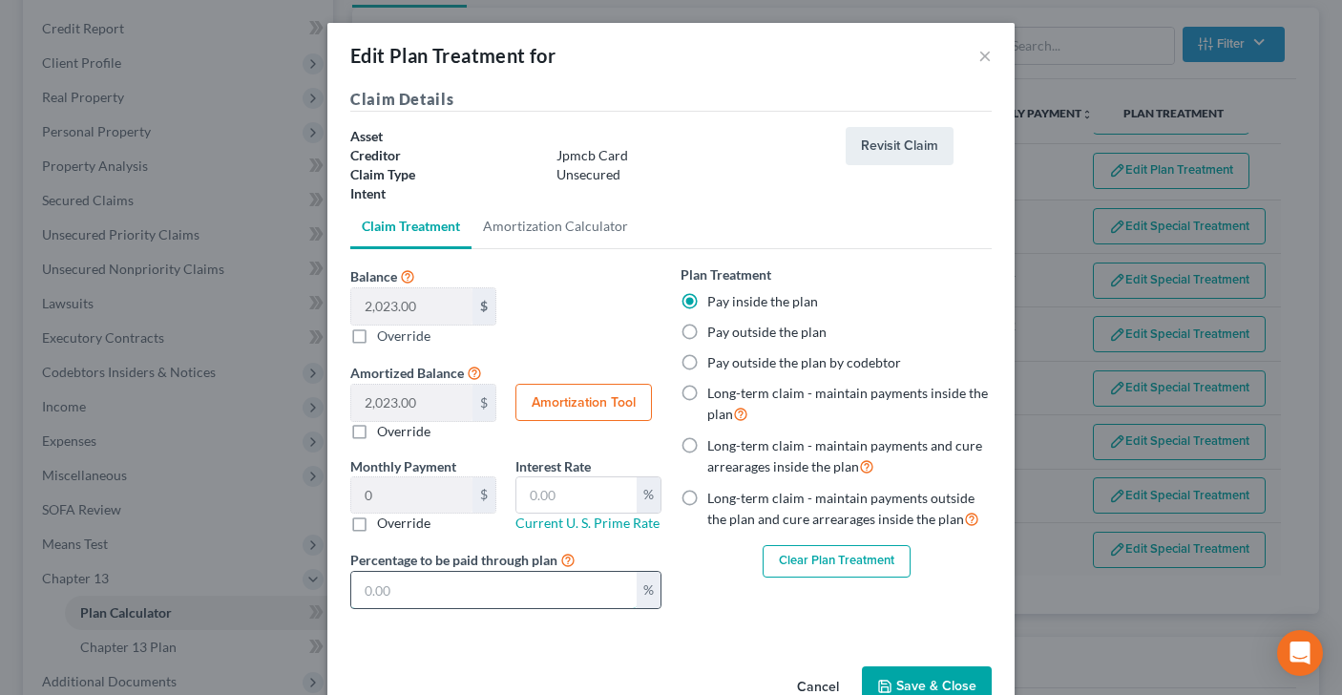
click at [509, 591] on input "text" at bounding box center [493, 590] width 285 height 36
type input "0.67"
type input "2"
type input "8.42"
type input "25"
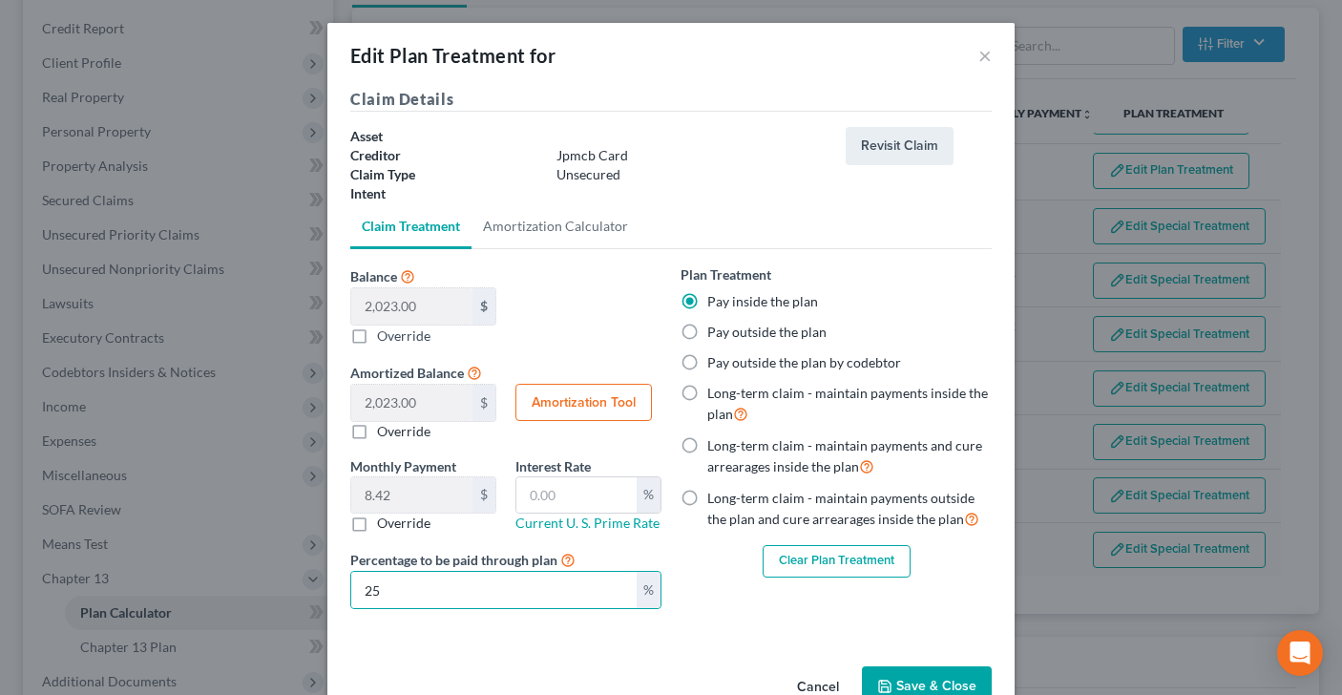
click at [916, 684] on button "Save & Close" at bounding box center [927, 686] width 130 height 40
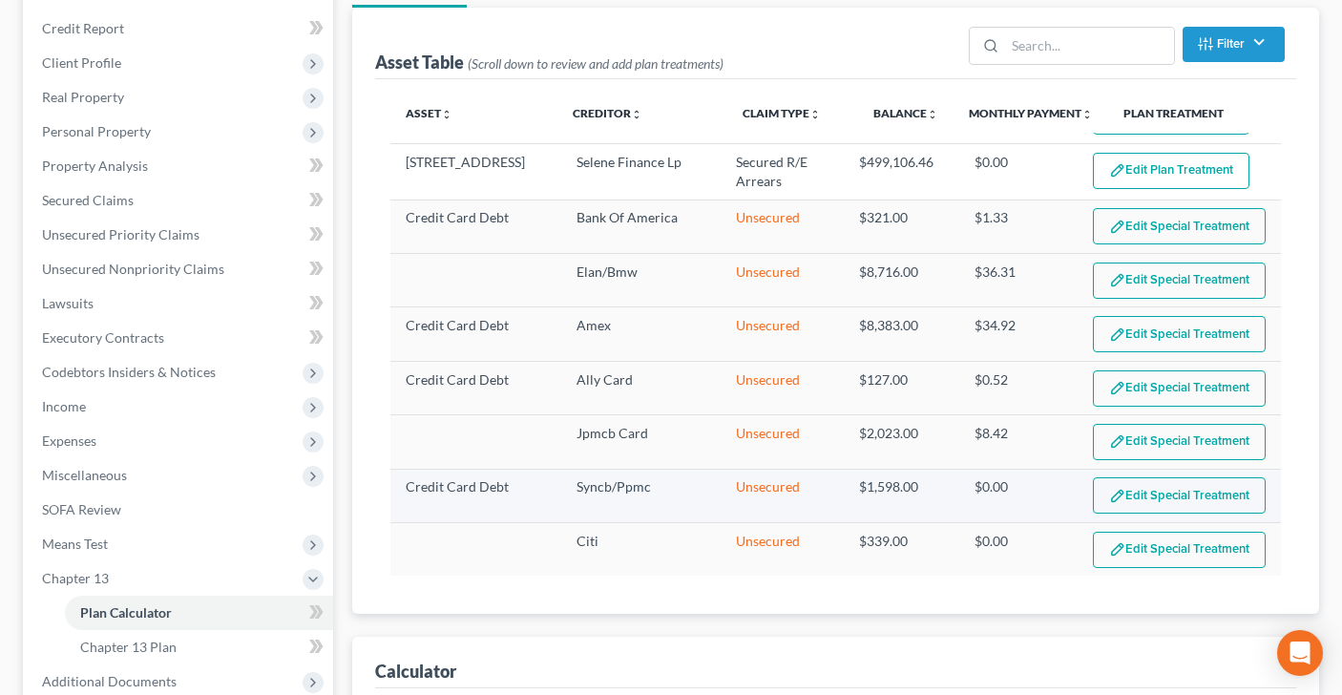
click at [1151, 494] on button "Edit Special Treatment" at bounding box center [1179, 495] width 173 height 36
select select "59"
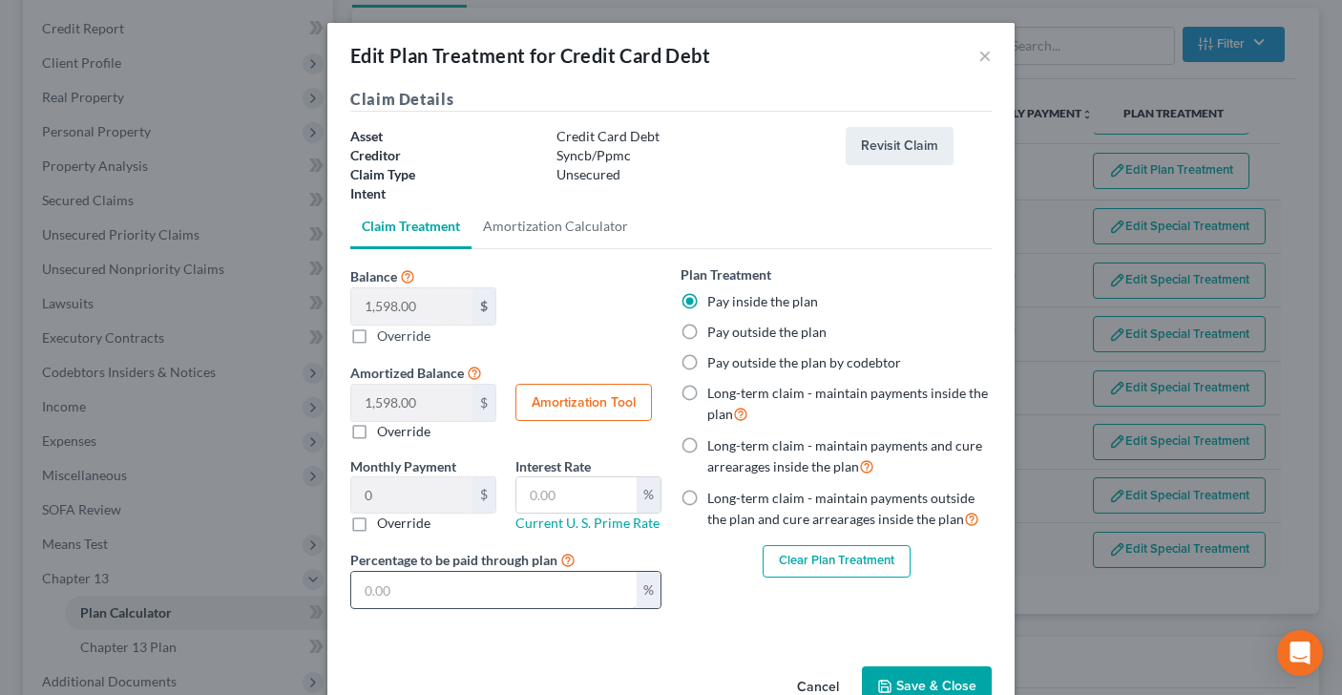
click at [590, 592] on input "text" at bounding box center [493, 590] width 285 height 36
type input "0.53"
type input "2"
type input "6.65"
type input "25"
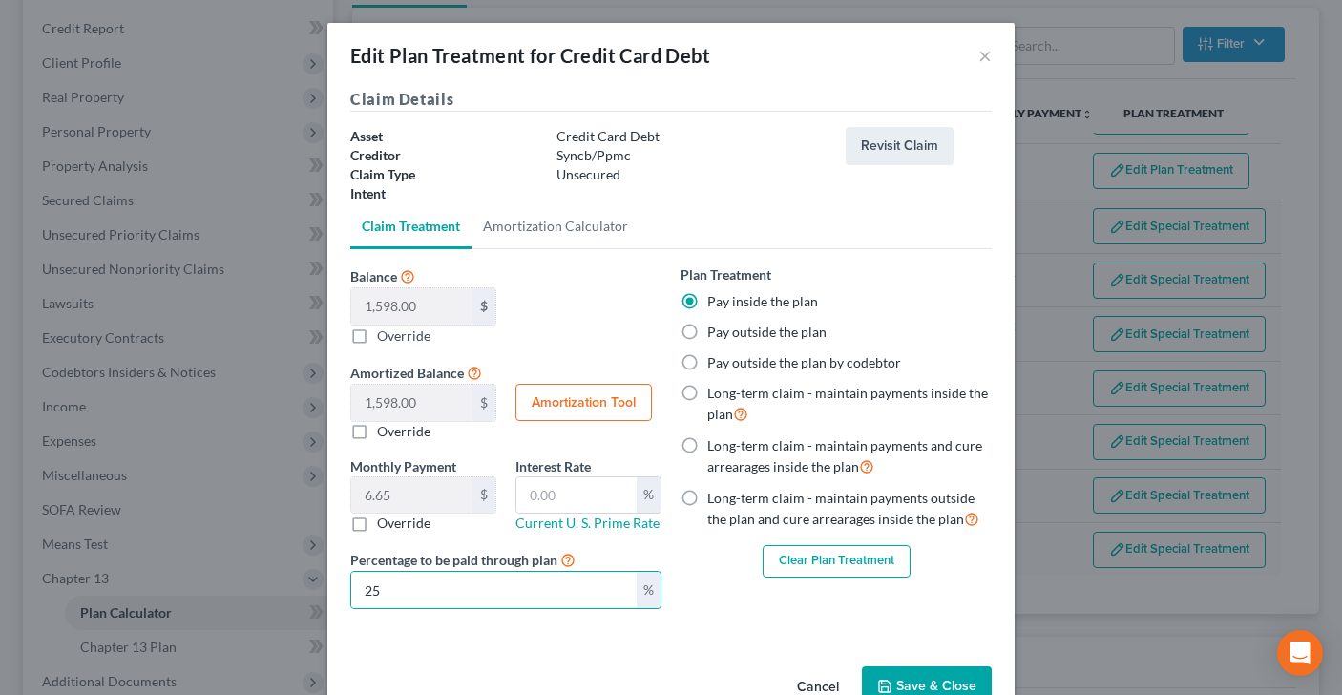
click at [910, 676] on button "Save & Close" at bounding box center [927, 686] width 130 height 40
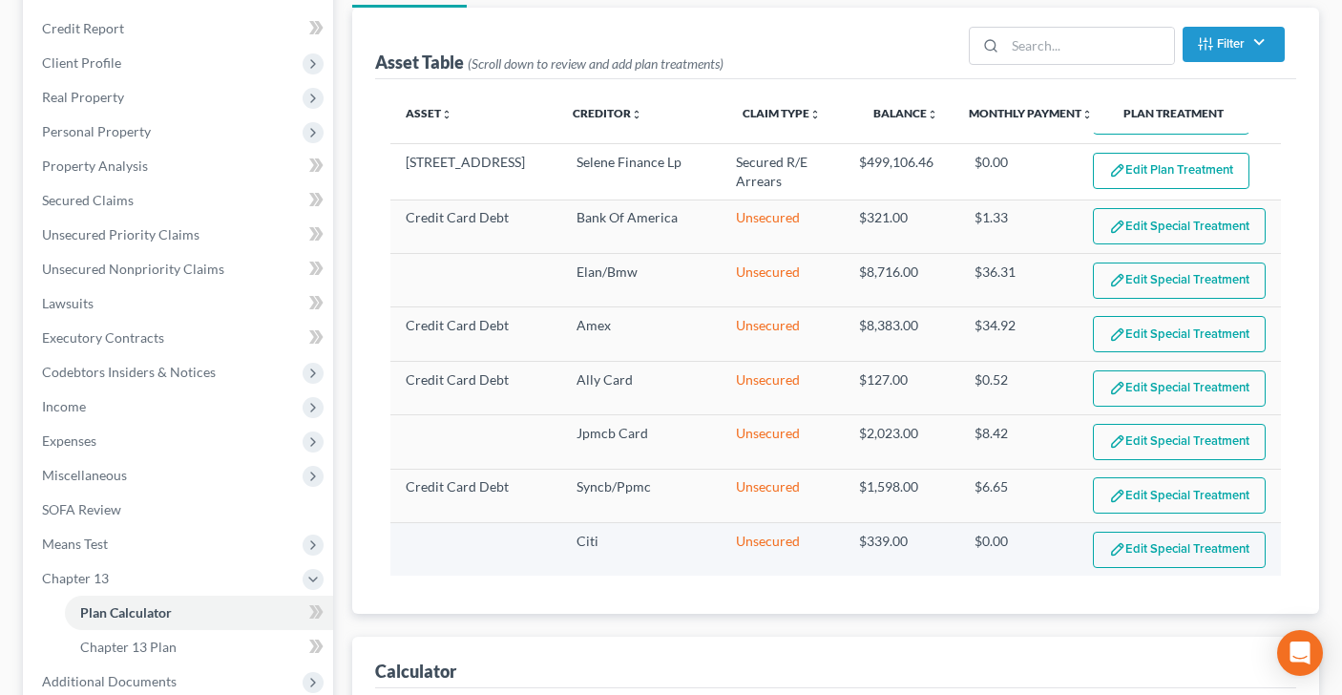
select select "59"
click at [1122, 549] on button "Edit Special Treatment" at bounding box center [1179, 550] width 173 height 36
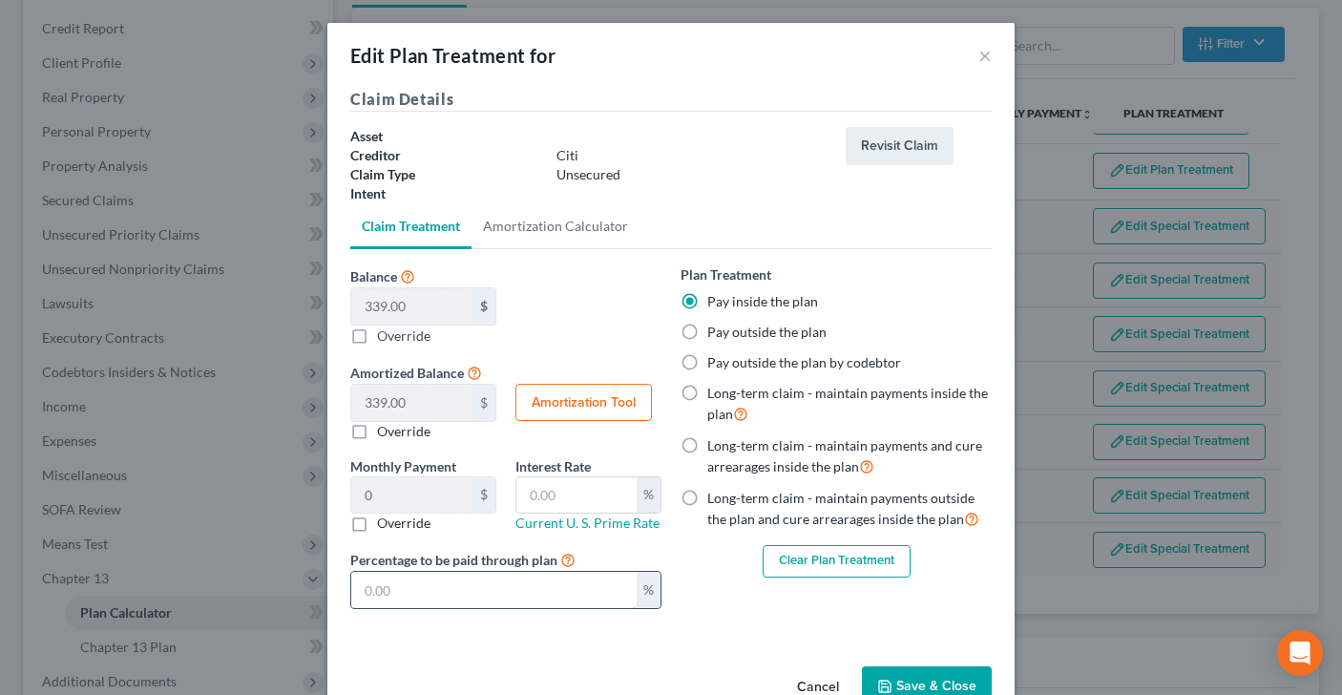
click at [558, 605] on input "text" at bounding box center [493, 590] width 285 height 36
type input "0.11"
type input "2"
type input "1.41"
type input "25"
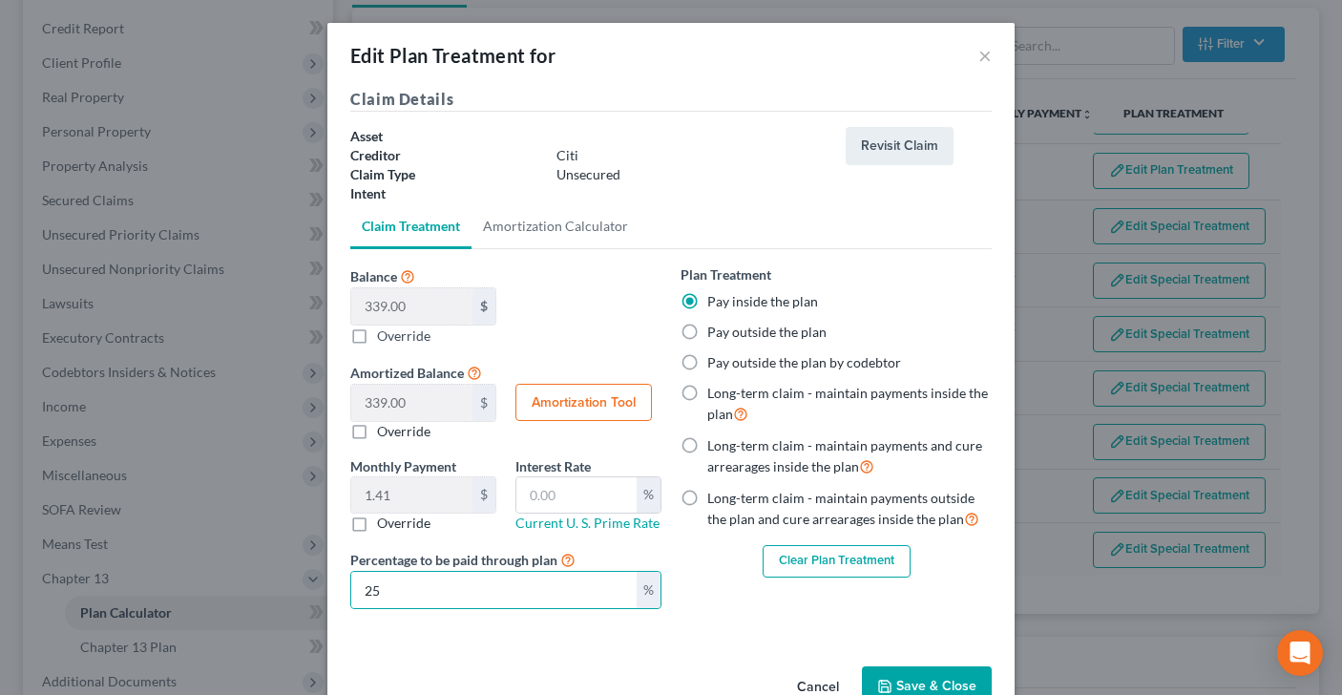
click at [910, 672] on button "Save & Close" at bounding box center [927, 686] width 130 height 40
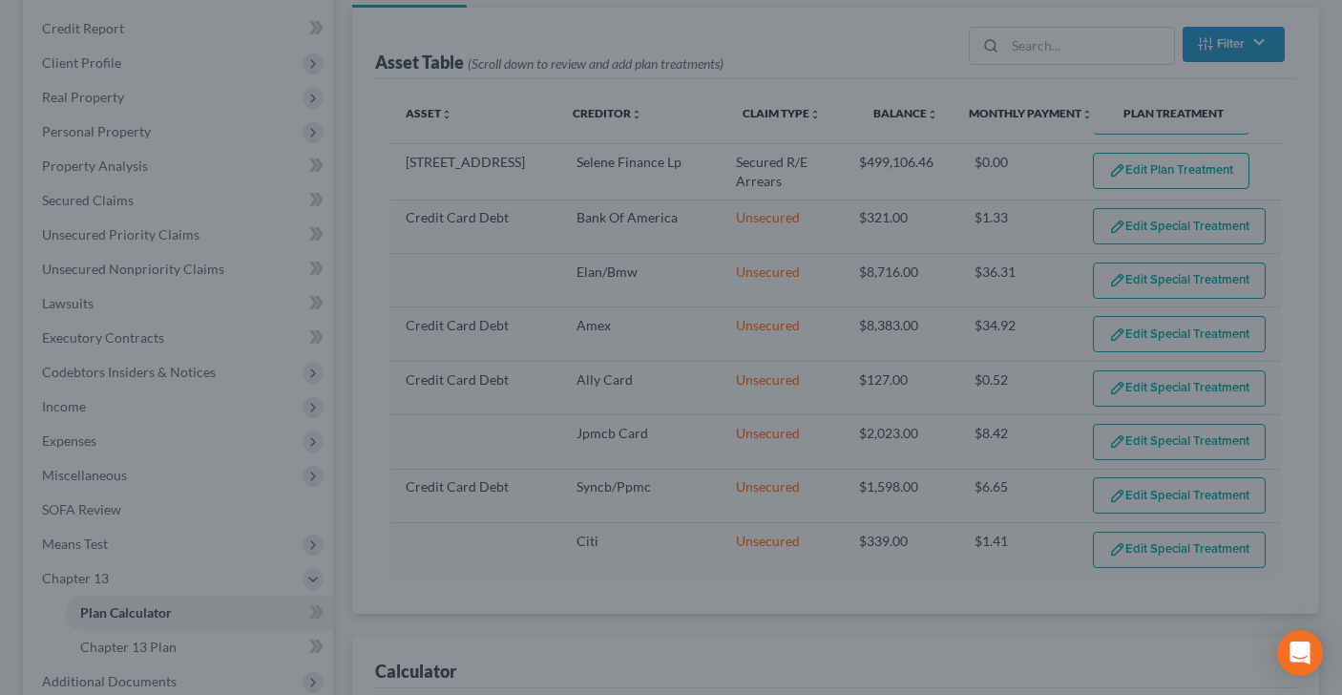
click at [910, 672] on div "Calculator" at bounding box center [836, 663] width 922 height 52
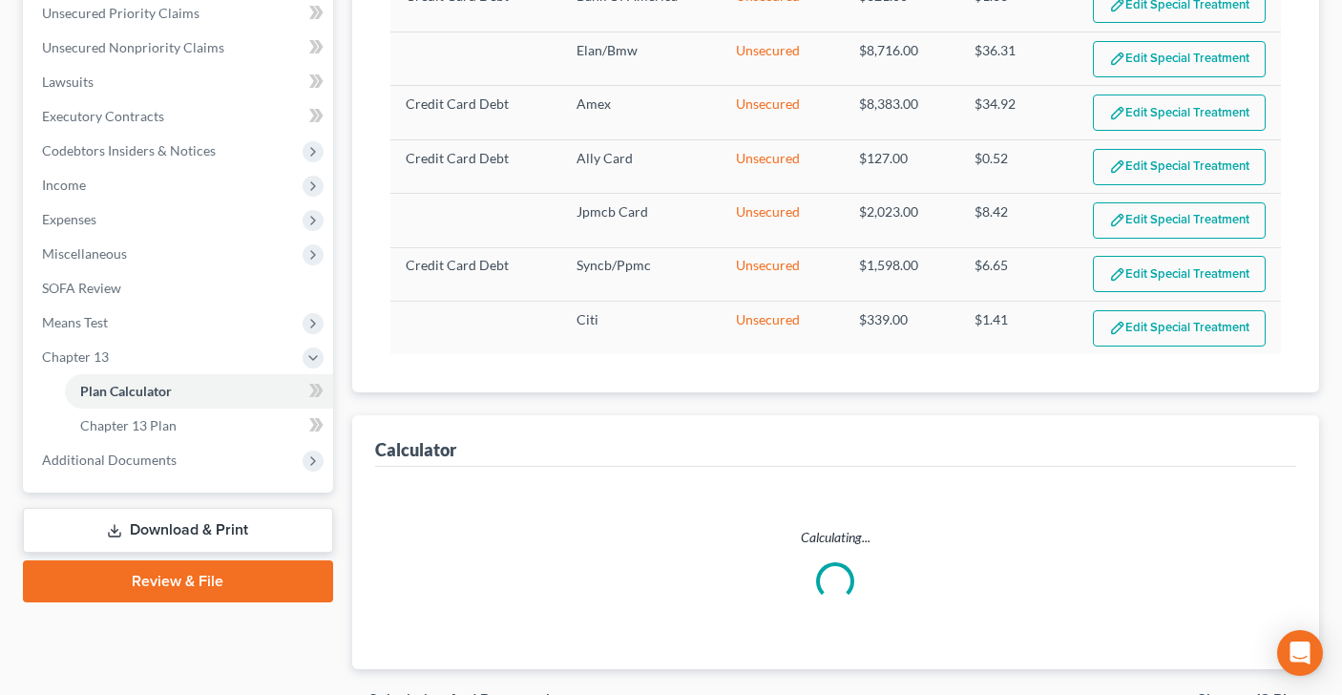
select select "59"
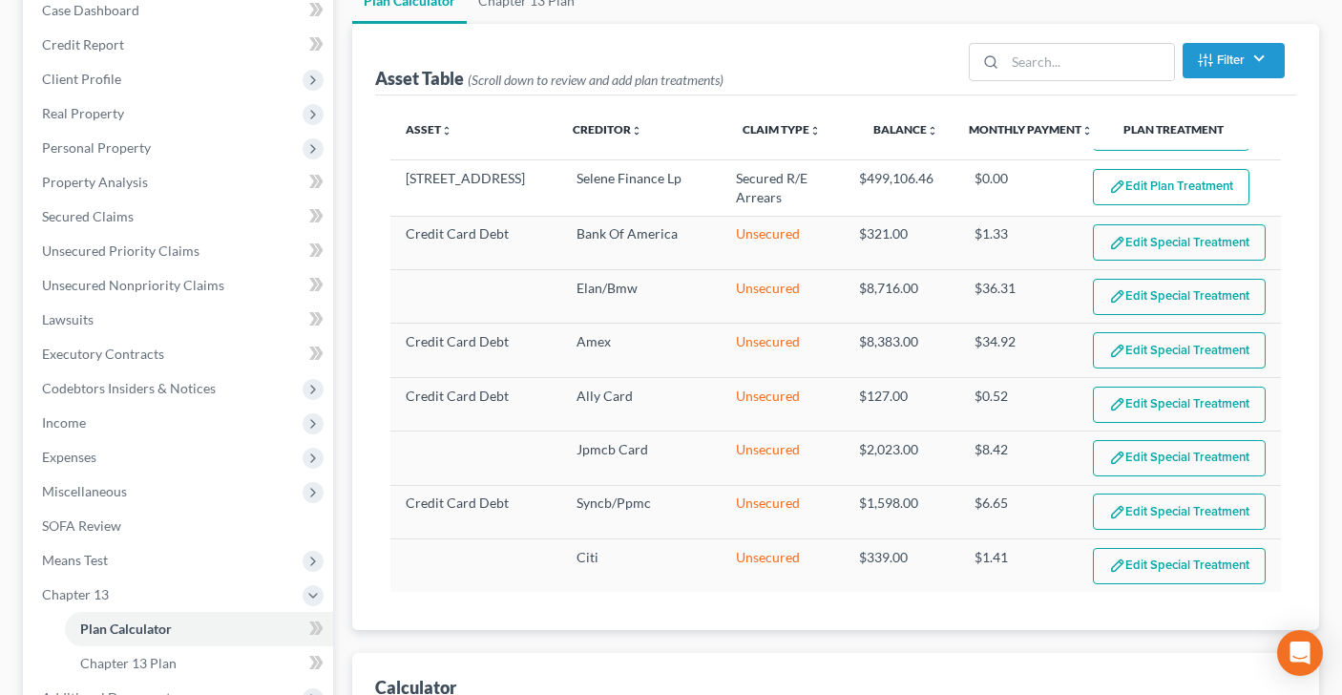
scroll to position [209, 0]
